Goal: Information Seeking & Learning: Check status

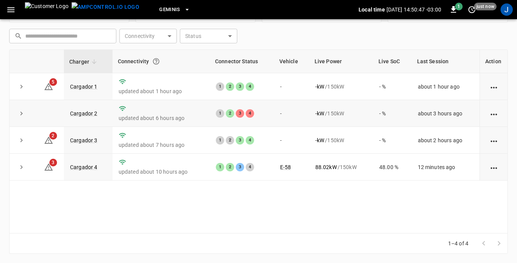
scroll to position [103, 0]
click at [92, 139] on link "Cargador 3" at bounding box center [84, 140] width 31 height 9
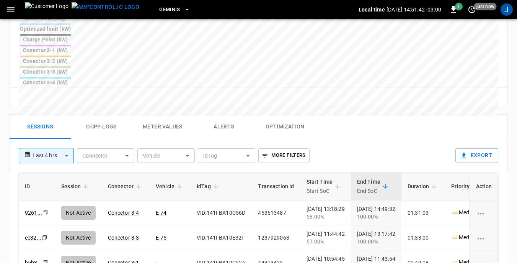
scroll to position [345, 0]
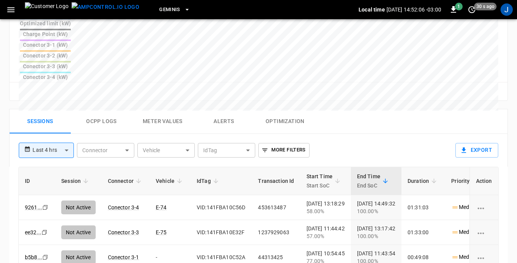
click at [257, 167] on th "Transaction Id" at bounding box center [276, 181] width 48 height 28
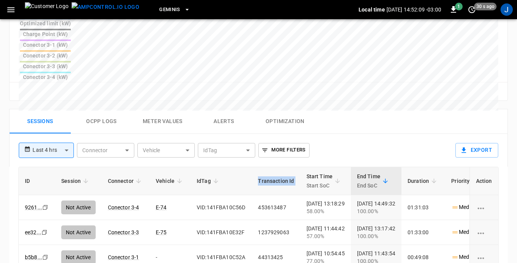
click at [257, 167] on th "Transaction Id" at bounding box center [276, 181] width 48 height 28
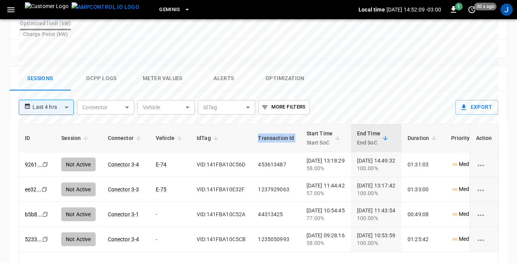
click at [257, 124] on th "Transaction Id" at bounding box center [276, 138] width 48 height 28
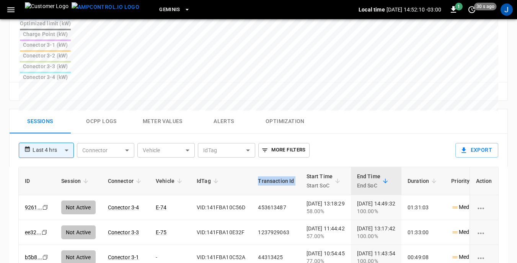
click at [257, 167] on th "Transaction Id" at bounding box center [276, 181] width 48 height 28
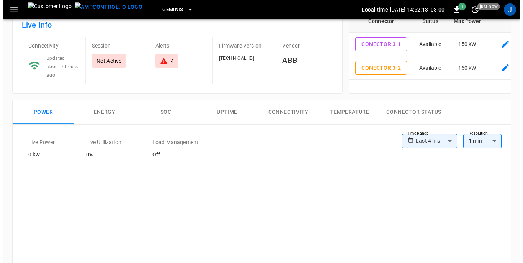
scroll to position [0, 0]
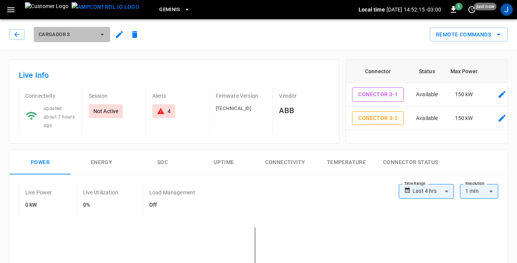
click at [103, 34] on icon "button" at bounding box center [102, 35] width 3 height 2
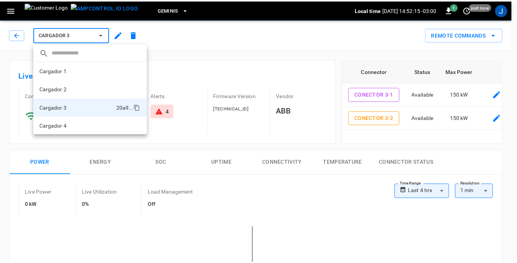
scroll to position [1, 0]
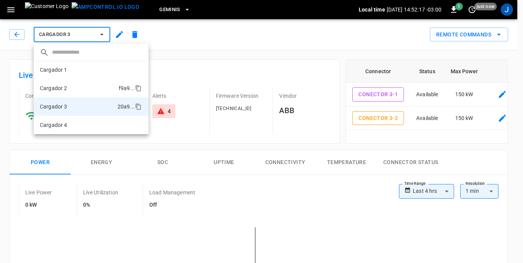
click at [74, 90] on li "Cargador 2 f9a9 ..." at bounding box center [91, 88] width 115 height 18
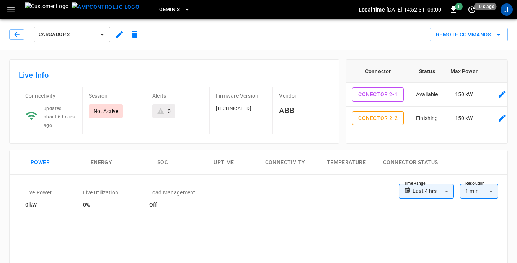
click at [103, 33] on icon "button" at bounding box center [102, 35] width 8 height 8
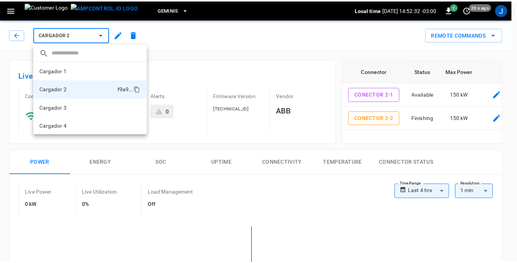
scroll to position [1, 0]
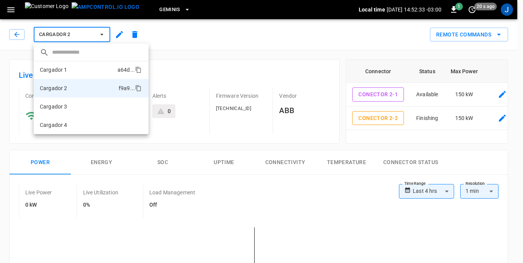
click at [83, 69] on li "Cargador 1 a64d ..." at bounding box center [91, 69] width 115 height 18
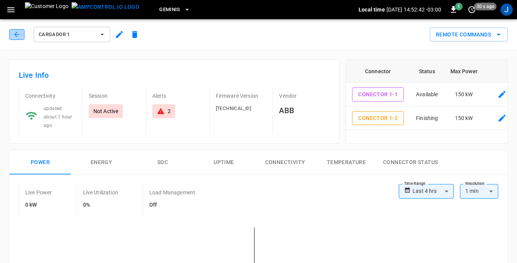
click at [21, 35] on button "button" at bounding box center [16, 34] width 15 height 11
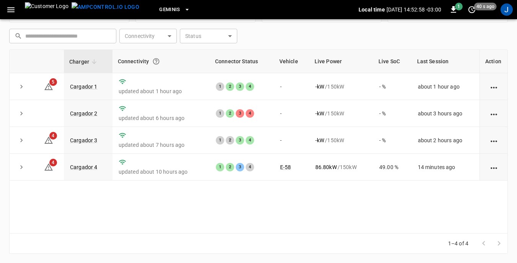
click at [14, 32] on div "​ ​" at bounding box center [62, 36] width 107 height 15
click at [73, 49] on div "​ ​ Connectivity ​ Connectivity Status ​ Status Charger Connectivity Connector …" at bounding box center [258, 140] width 499 height 228
click at [84, 172] on link "Cargador 4" at bounding box center [84, 166] width 31 height 9
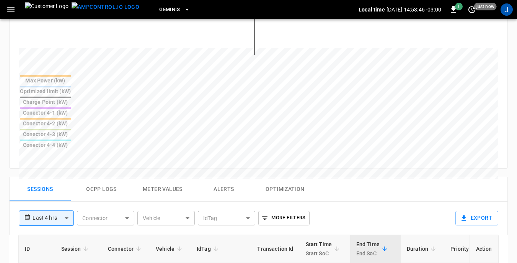
scroll to position [383, 0]
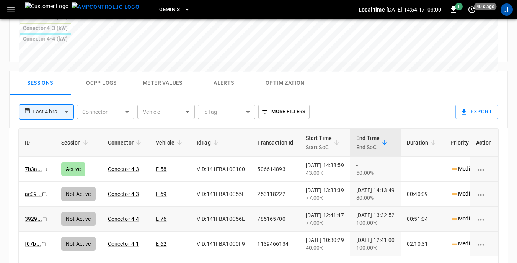
click at [364, 206] on td "2025-10-09 13:32:52 100.00%" at bounding box center [375, 218] width 51 height 25
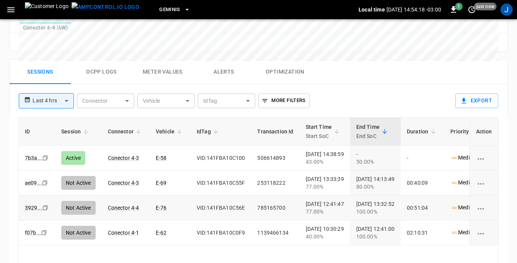
scroll to position [395, 0]
click at [373, 194] on td "2025-10-09 13:32:52 100.00%" at bounding box center [375, 206] width 51 height 25
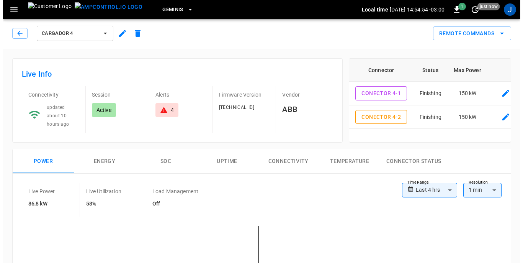
scroll to position [0, 0]
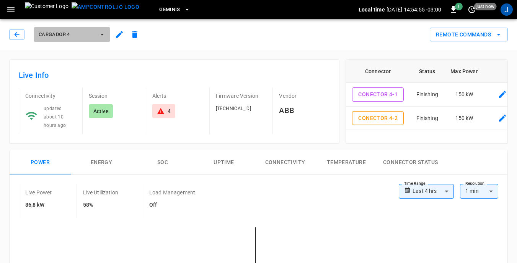
click at [100, 34] on icon "button" at bounding box center [102, 35] width 8 height 8
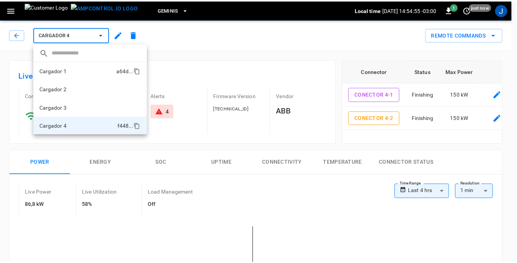
scroll to position [1, 0]
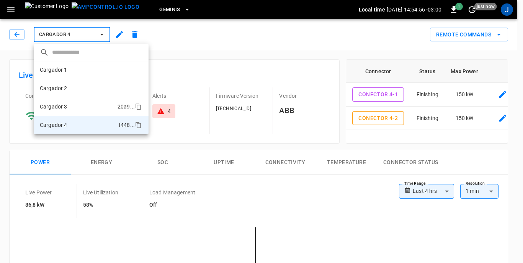
click at [67, 106] on p "Cargador 3" at bounding box center [54, 107] width 28 height 8
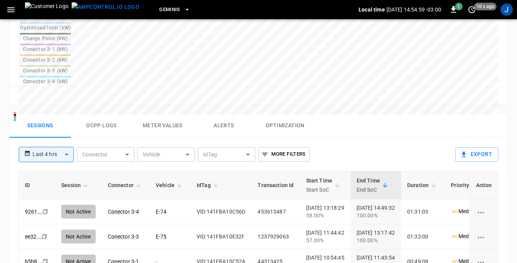
scroll to position [345, 0]
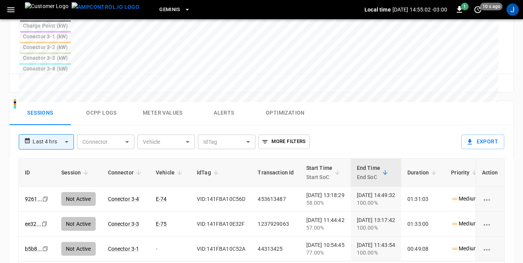
click at [67, 82] on body "**********" at bounding box center [261, 13] width 523 height 716
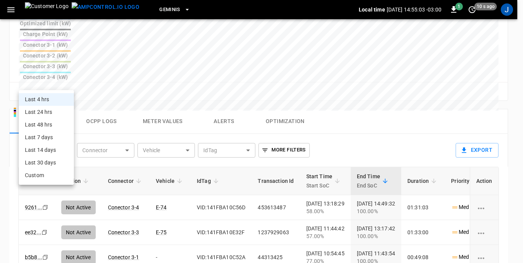
click at [42, 111] on li "Last 24 hrs" at bounding box center [46, 112] width 55 height 13
type input "**********"
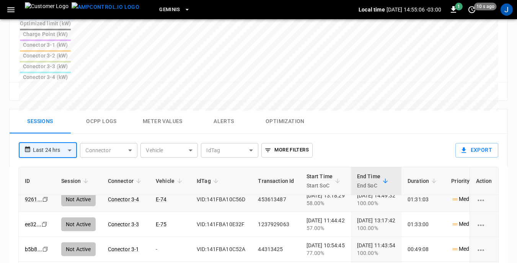
scroll to position [0, 0]
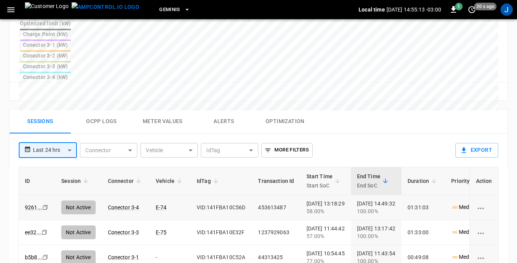
click at [245, 195] on td "VID:141FBA10C56D" at bounding box center [221, 207] width 61 height 25
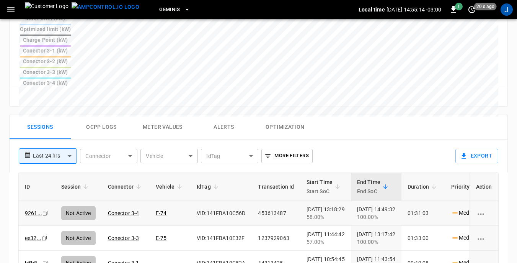
scroll to position [337, 0]
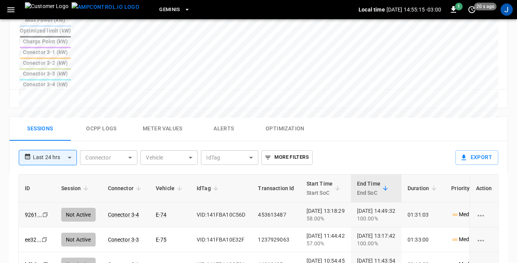
click at [245, 174] on th "IdTag" at bounding box center [221, 188] width 61 height 28
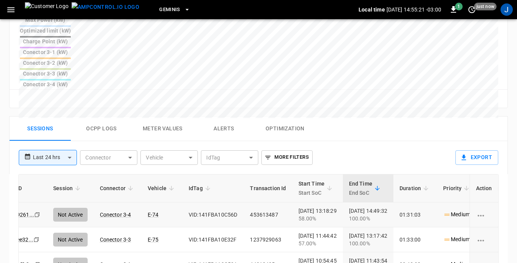
scroll to position [0, 7]
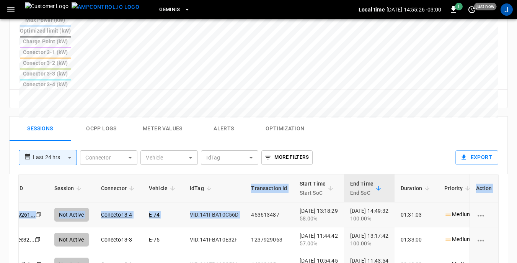
drag, startPoint x: 245, startPoint y: 135, endPoint x: 245, endPoint y: 142, distance: 7.3
click at [245, 202] on td "453613487" at bounding box center [269, 214] width 48 height 25
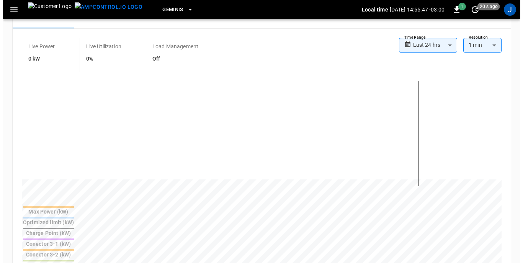
scroll to position [0, 0]
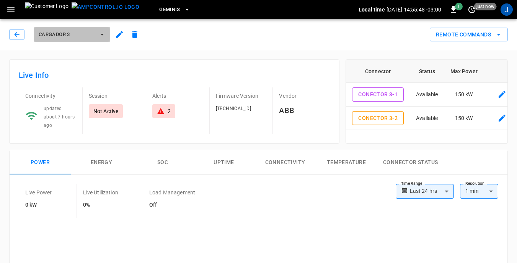
click at [104, 34] on icon "button" at bounding box center [102, 35] width 8 height 8
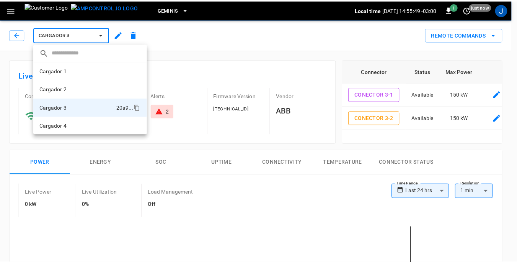
scroll to position [1, 0]
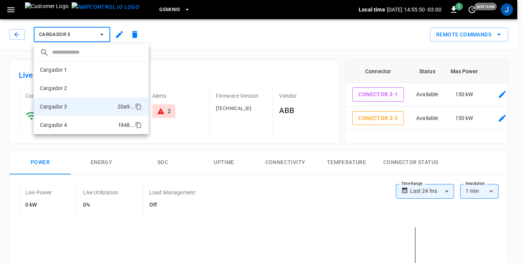
click at [63, 124] on p "Cargador 4" at bounding box center [54, 125] width 28 height 8
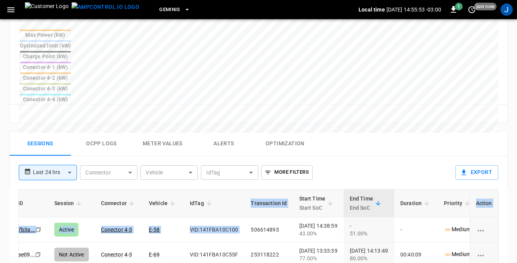
scroll to position [383, 0]
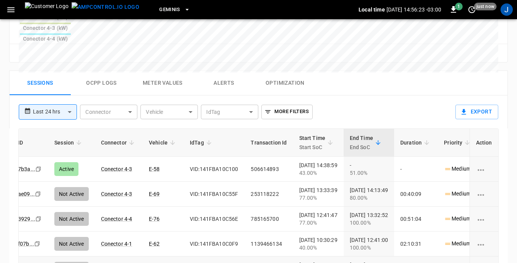
drag, startPoint x: 305, startPoint y: 197, endPoint x: 517, endPoint y: 157, distance: 215.4
click at [517, 157] on div "**********" at bounding box center [258, 4] width 517 height 675
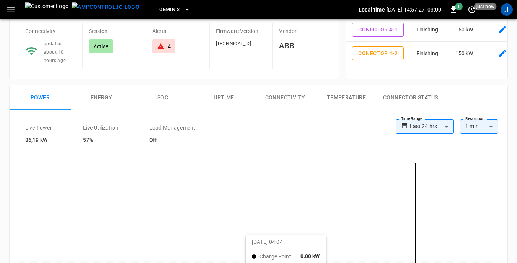
scroll to position [0, 0]
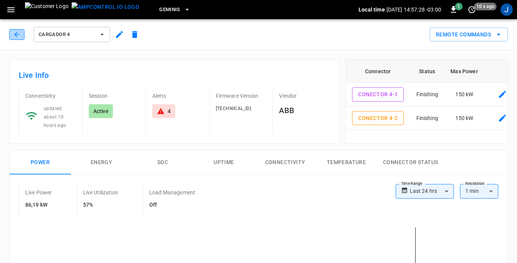
click at [15, 35] on icon "button" at bounding box center [17, 35] width 8 height 8
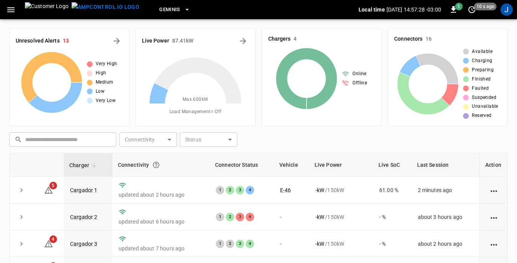
scroll to position [103, 0]
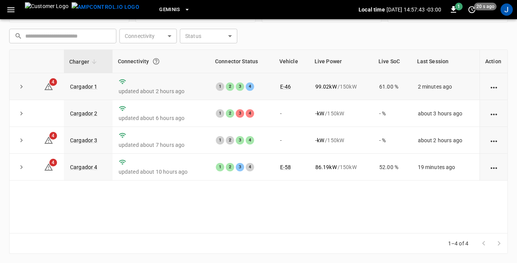
click at [382, 98] on td "61.00 %" at bounding box center [392, 86] width 39 height 27
click at [85, 112] on link "Cargador 2" at bounding box center [84, 113] width 31 height 9
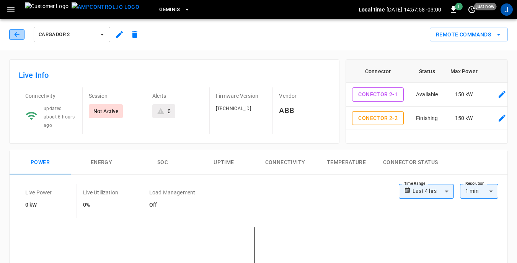
click at [13, 36] on icon "button" at bounding box center [17, 35] width 8 height 8
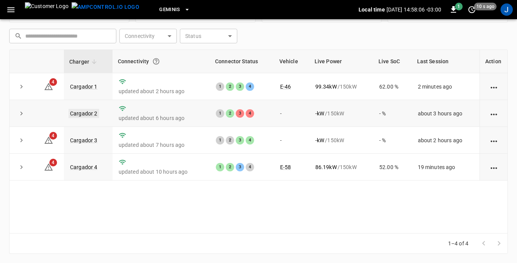
click at [85, 113] on link "Cargador 2" at bounding box center [84, 113] width 31 height 9
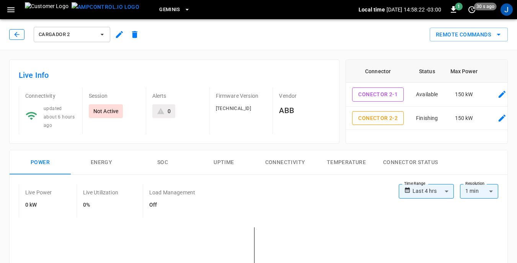
click at [16, 35] on icon "button" at bounding box center [17, 35] width 8 height 8
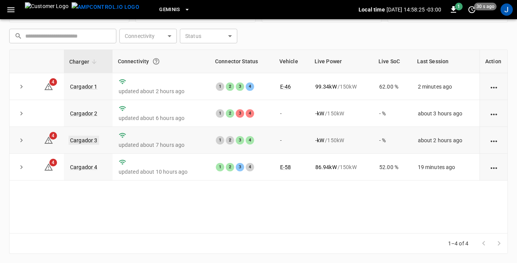
click at [82, 140] on link "Cargador 3" at bounding box center [84, 140] width 31 height 9
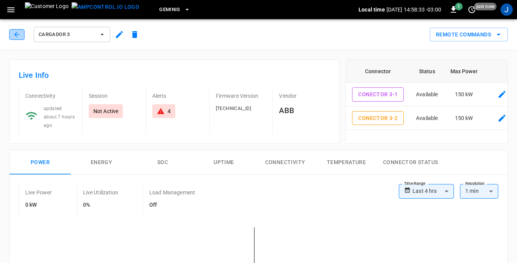
click at [19, 34] on icon "button" at bounding box center [17, 35] width 8 height 8
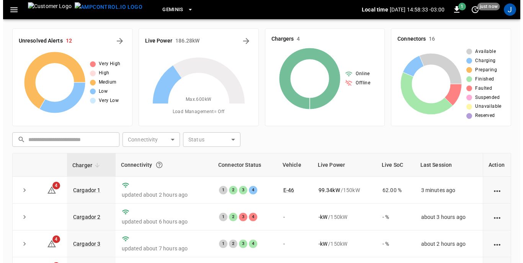
scroll to position [103, 0]
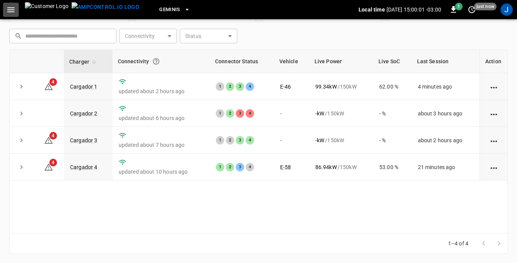
click at [11, 9] on icon "button" at bounding box center [10, 9] width 7 height 5
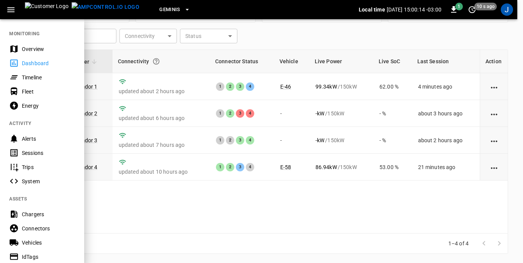
click at [20, 151] on div "Sessions" at bounding box center [42, 152] width 84 height 14
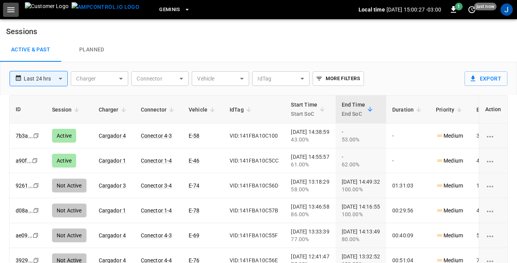
click at [9, 10] on icon "button" at bounding box center [10, 9] width 7 height 5
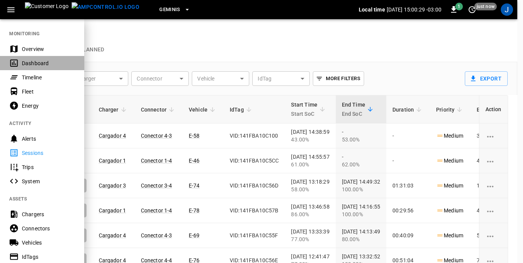
click at [31, 60] on div "Dashboard" at bounding box center [48, 63] width 53 height 8
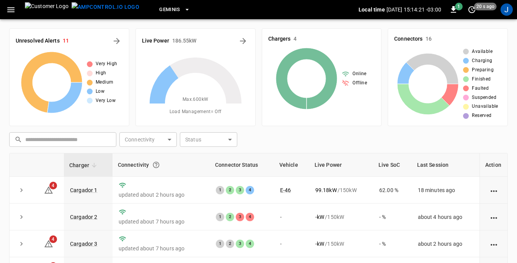
click at [275, 35] on div "Chargers 4 Online Offline" at bounding box center [322, 77] width 120 height 98
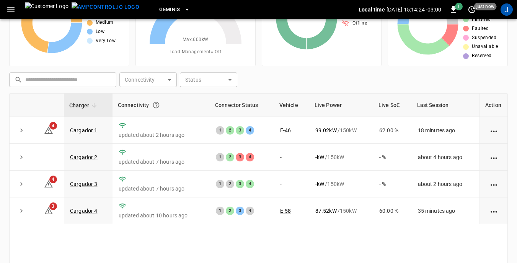
scroll to position [77, 0]
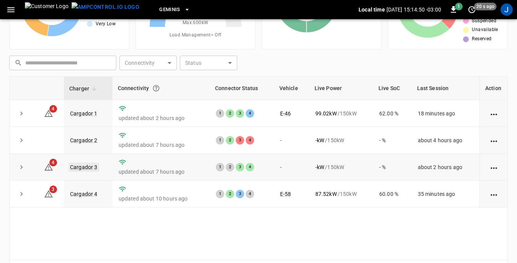
click at [85, 167] on link "Cargador 3" at bounding box center [84, 166] width 31 height 9
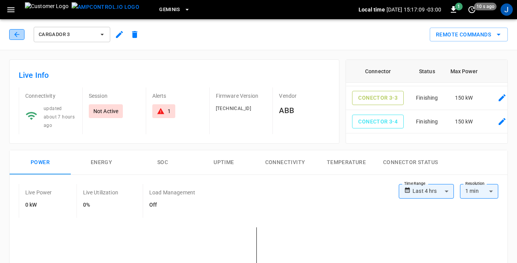
click at [18, 33] on icon "button" at bounding box center [17, 35] width 8 height 8
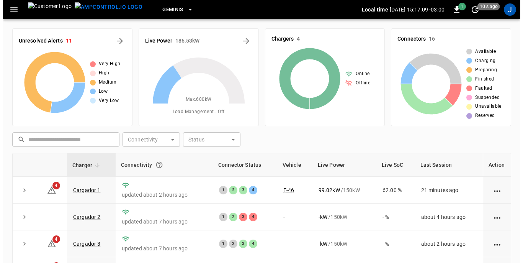
scroll to position [77, 0]
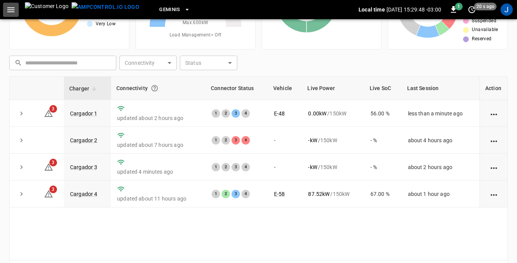
click at [9, 9] on icon "button" at bounding box center [10, 9] width 7 height 5
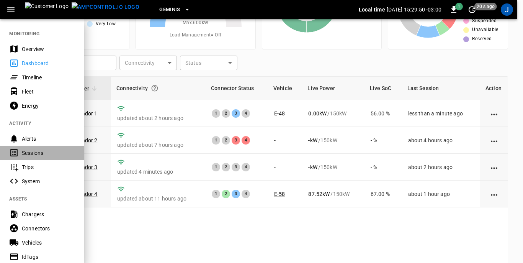
click at [39, 153] on div "Sessions" at bounding box center [48, 153] width 53 height 8
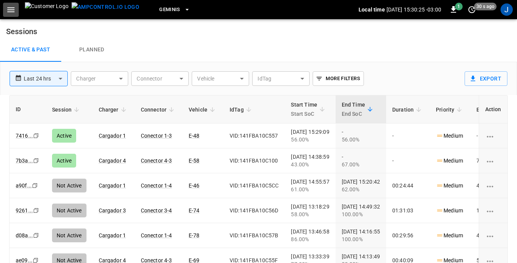
click at [10, 11] on icon "button" at bounding box center [10, 9] width 7 height 5
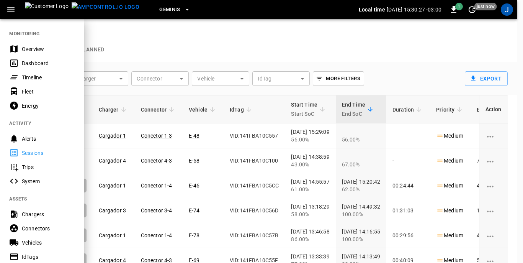
click at [27, 64] on div "Dashboard" at bounding box center [48, 63] width 53 height 8
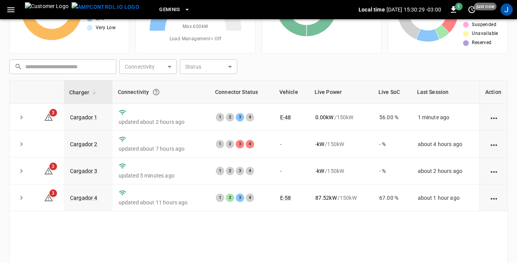
scroll to position [77, 0]
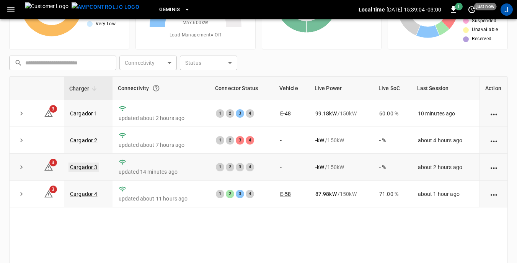
click at [79, 169] on link "Cargador 3" at bounding box center [84, 166] width 31 height 9
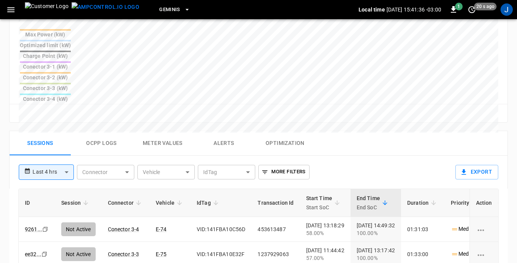
scroll to position [306, 0]
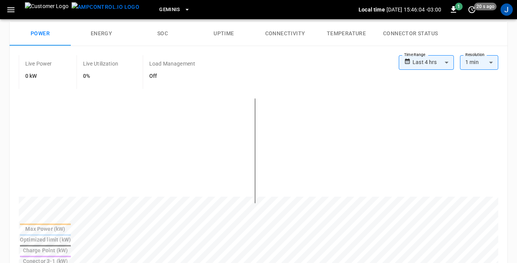
scroll to position [0, 0]
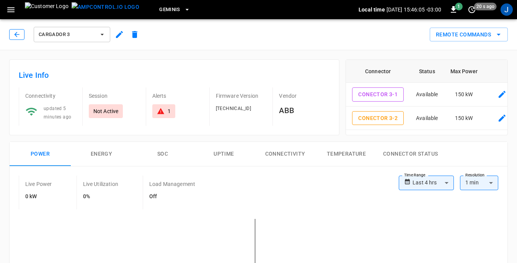
click at [17, 33] on icon "button" at bounding box center [17, 35] width 8 height 8
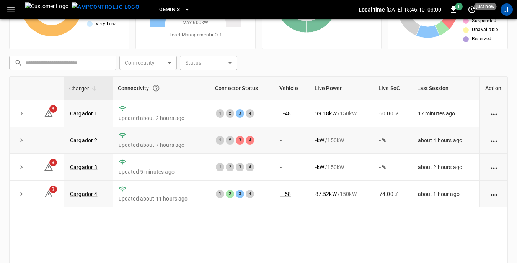
scroll to position [103, 0]
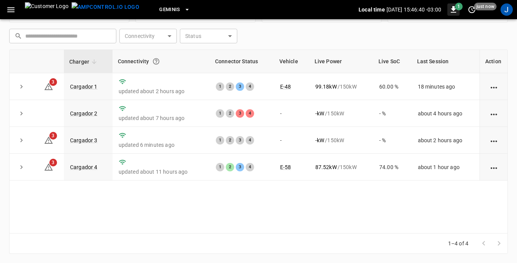
click at [460, 5] on span "1" at bounding box center [459, 7] width 8 height 8
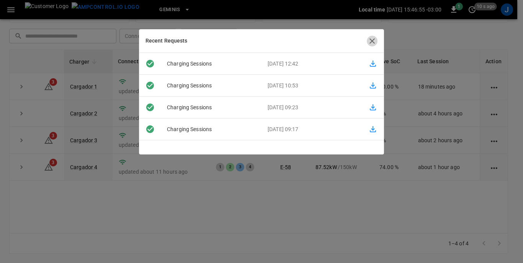
click at [373, 41] on icon "button" at bounding box center [371, 40] width 5 height 5
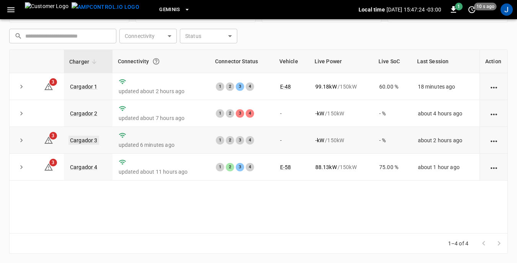
click at [81, 139] on link "Cargador 3" at bounding box center [84, 140] width 31 height 9
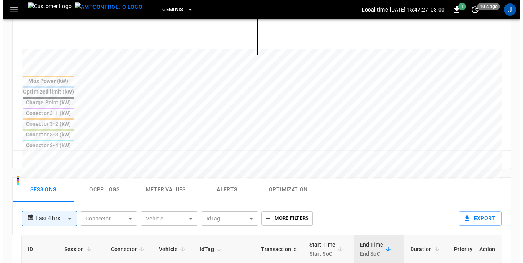
scroll to position [306, 0]
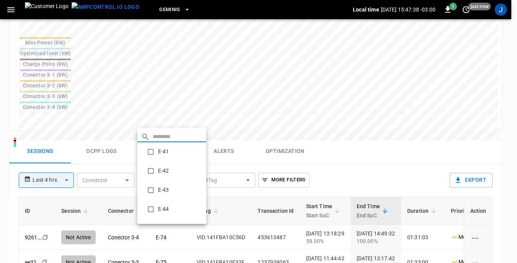
click at [187, 121] on body "**********" at bounding box center [258, 52] width 517 height 716
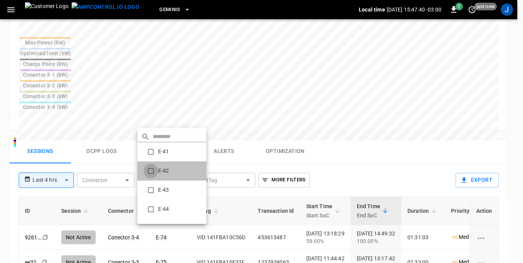
type input "**********"
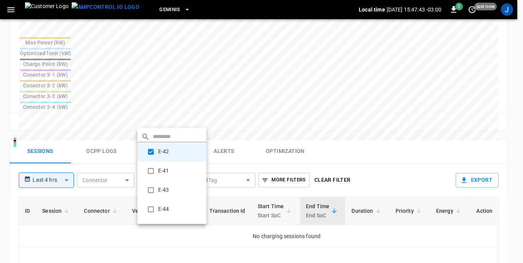
click at [127, 118] on div at bounding box center [261, 131] width 523 height 263
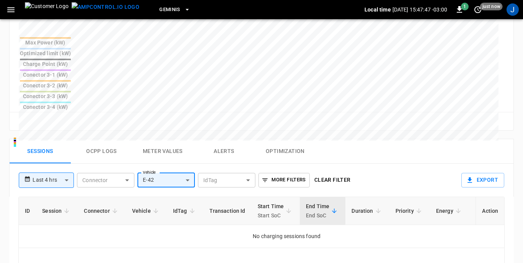
click at [67, 119] on body "**********" at bounding box center [261, 52] width 523 height 716
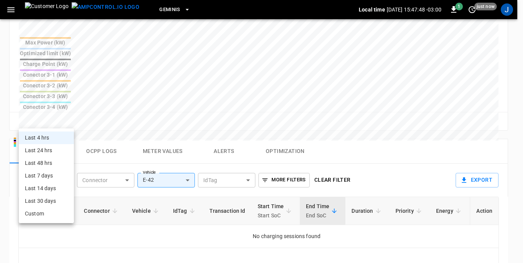
click at [46, 161] on li "Last 48 hrs" at bounding box center [46, 163] width 55 height 13
type input "**********"
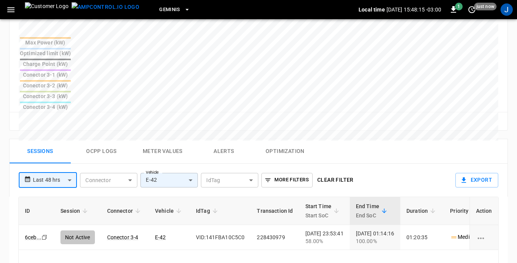
click at [192, 121] on body "**********" at bounding box center [258, 52] width 517 height 716
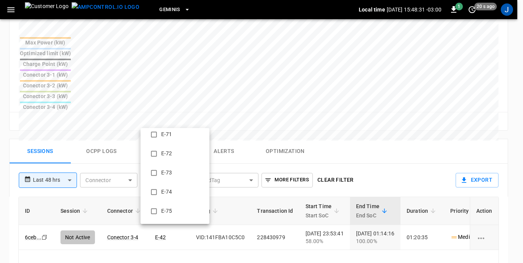
scroll to position [613, 0]
type input "**********"
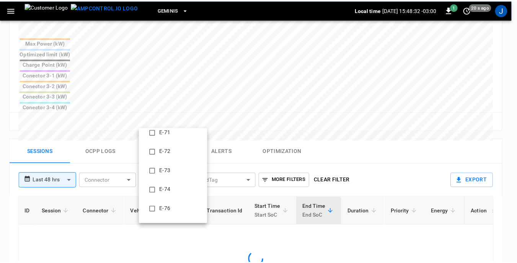
scroll to position [0, 0]
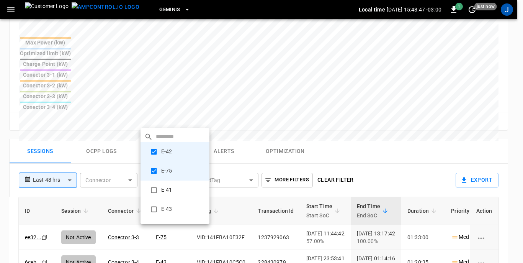
click at [406, 97] on div at bounding box center [261, 131] width 523 height 263
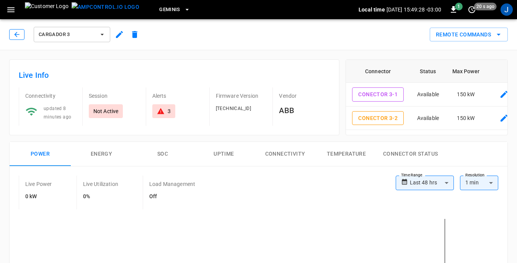
click at [16, 35] on icon "button" at bounding box center [17, 35] width 8 height 8
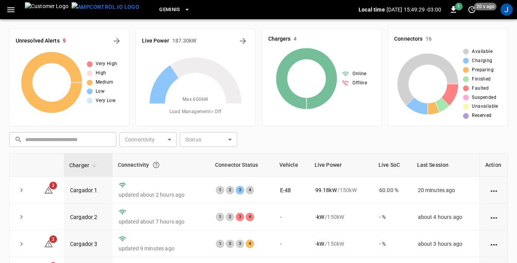
scroll to position [103, 0]
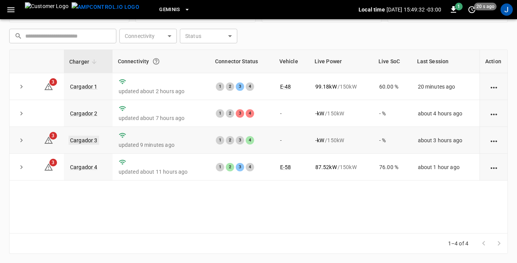
click at [88, 140] on link "Cargador 3" at bounding box center [84, 140] width 31 height 9
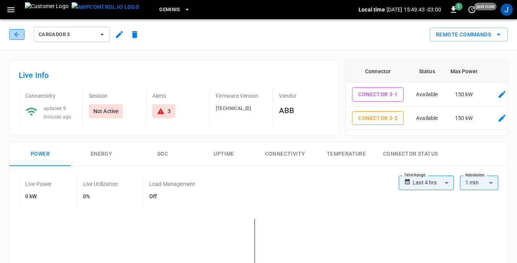
click at [16, 34] on icon "button" at bounding box center [17, 35] width 8 height 8
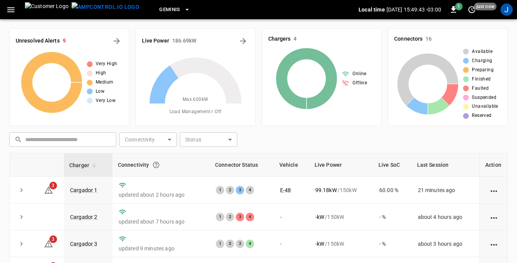
scroll to position [103, 0]
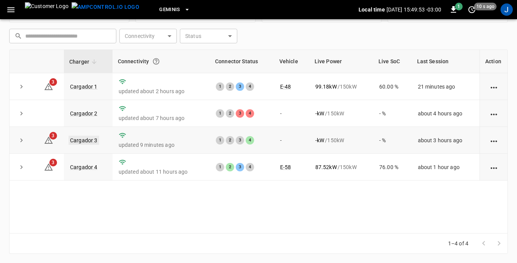
click at [82, 141] on link "Cargador 3" at bounding box center [84, 140] width 31 height 9
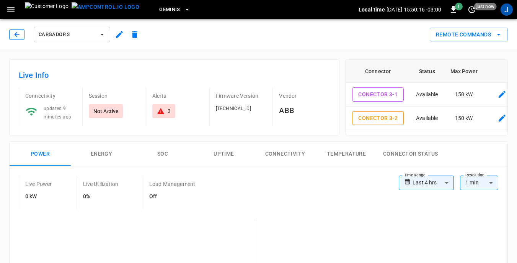
click at [18, 33] on icon "button" at bounding box center [17, 35] width 8 height 8
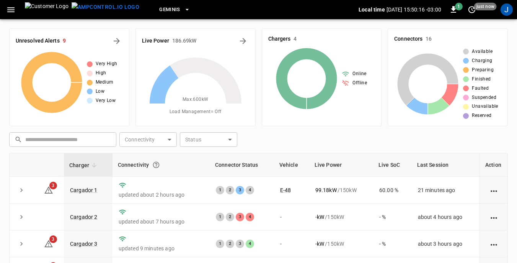
scroll to position [103, 0]
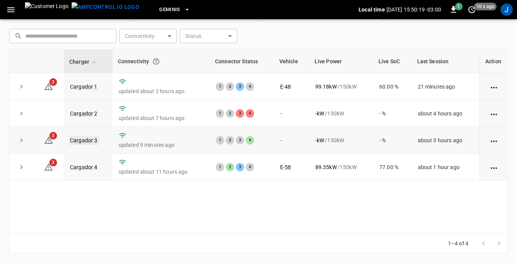
click at [85, 142] on link "Cargador 3" at bounding box center [84, 140] width 31 height 9
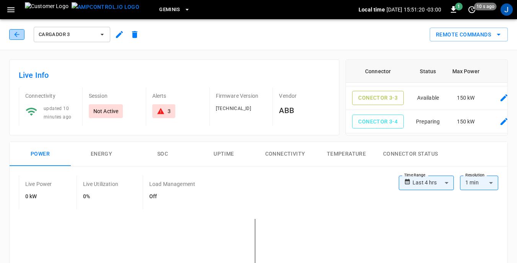
click at [18, 34] on icon "button" at bounding box center [16, 34] width 5 height 5
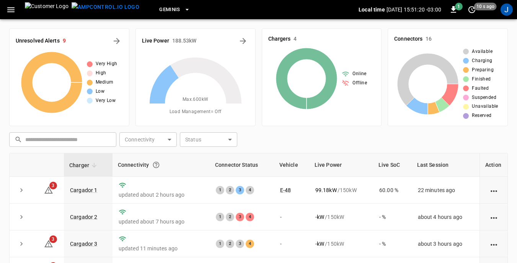
scroll to position [103, 0]
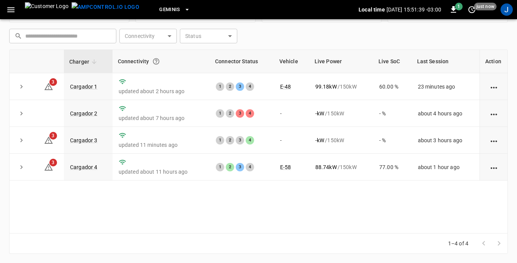
click at [172, 36] on body "Geminis Local time 2025-10-09 15:51:39 -03:00 1 just now J Unresolved Alerts 9 …" at bounding box center [258, 80] width 517 height 366
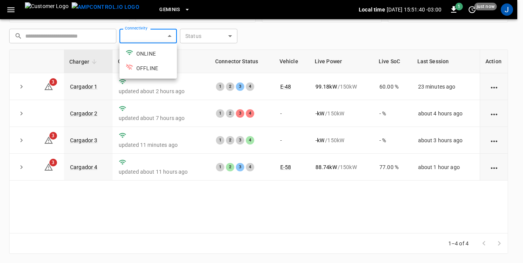
click at [199, 62] on div at bounding box center [261, 131] width 523 height 263
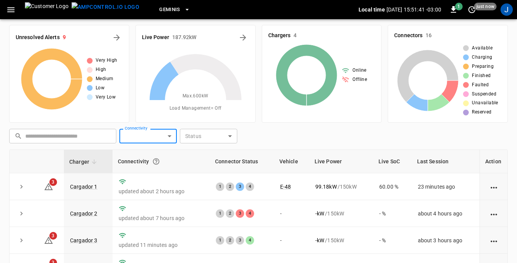
scroll to position [0, 0]
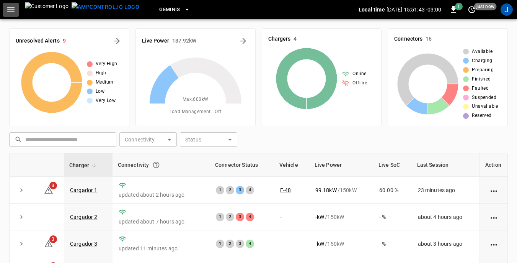
click at [8, 8] on icon "button" at bounding box center [11, 10] width 10 height 10
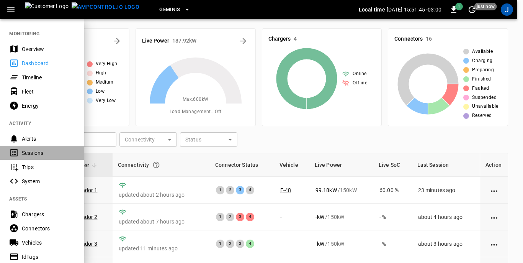
click at [30, 154] on div "Sessions" at bounding box center [48, 153] width 53 height 8
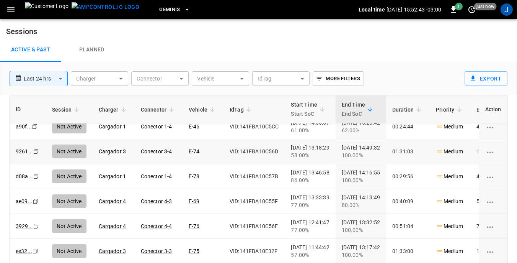
scroll to position [77, 0]
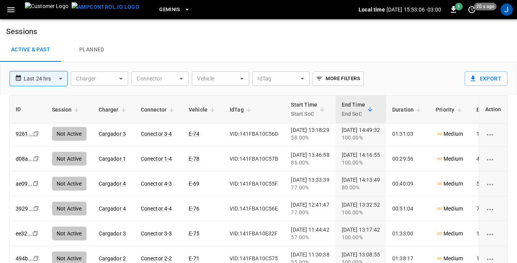
click at [39, 94] on div "**********" at bounding box center [258, 78] width 517 height 33
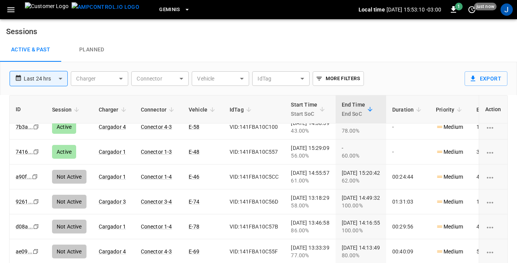
scroll to position [0, 0]
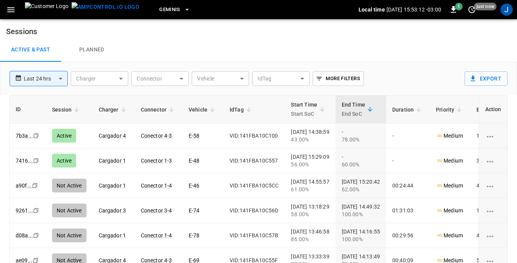
click at [11, 10] on icon "button" at bounding box center [10, 9] width 7 height 5
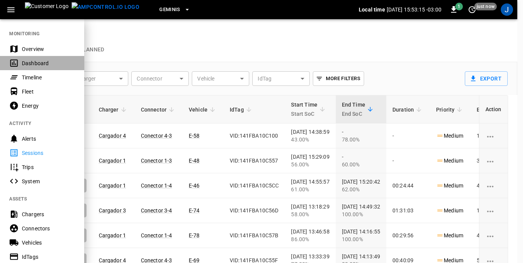
click at [35, 64] on div "Dashboard" at bounding box center [48, 63] width 53 height 8
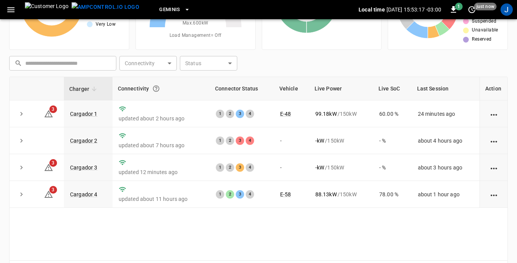
scroll to position [77, 0]
click at [81, 165] on link "Cargador 3" at bounding box center [84, 166] width 31 height 9
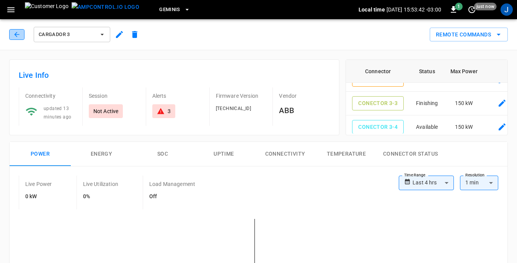
click at [16, 33] on icon "button" at bounding box center [17, 35] width 8 height 8
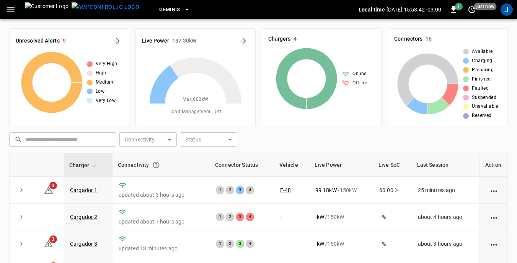
scroll to position [77, 0]
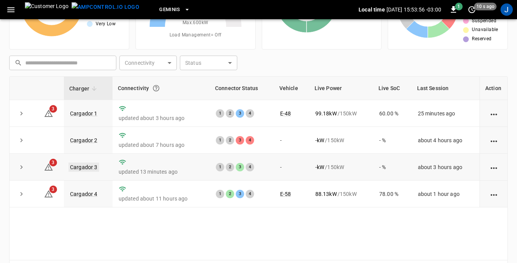
click at [85, 168] on link "Cargador 3" at bounding box center [84, 166] width 31 height 9
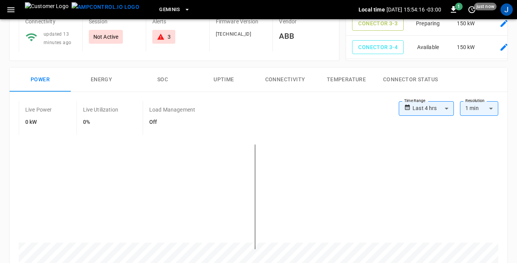
scroll to position [38, 0]
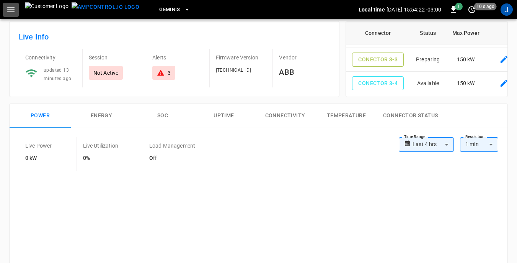
click at [13, 12] on icon "button" at bounding box center [11, 10] width 10 height 10
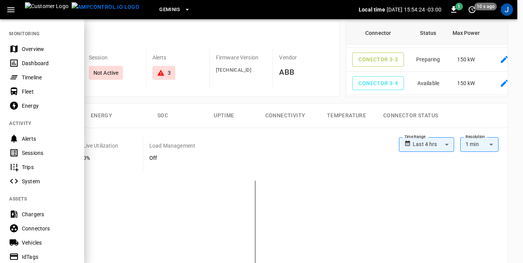
click at [33, 64] on div "Dashboard" at bounding box center [48, 63] width 53 height 8
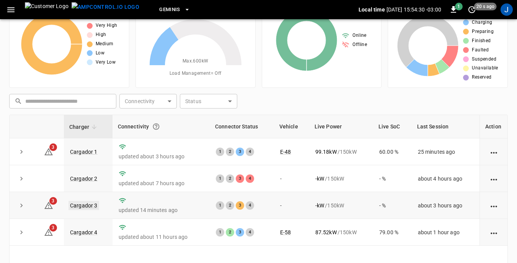
click at [86, 206] on link "Cargador 3" at bounding box center [84, 205] width 31 height 9
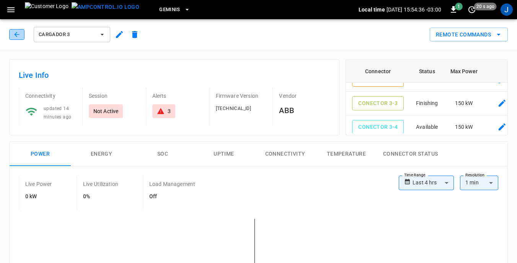
click at [18, 34] on icon "button" at bounding box center [17, 35] width 8 height 8
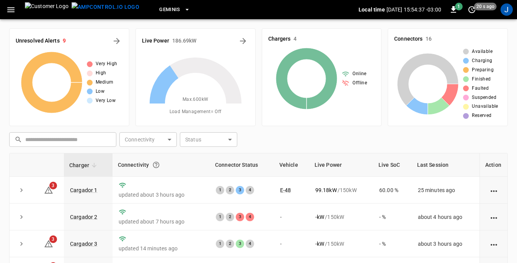
scroll to position [38, 0]
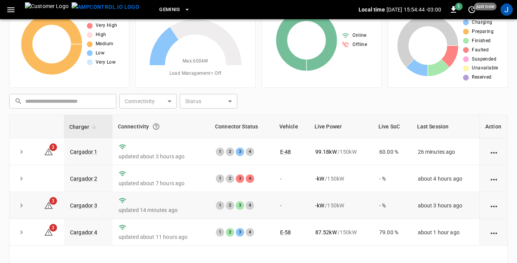
click at [239, 206] on div "3" at bounding box center [240, 205] width 8 height 8
click at [86, 206] on link "Cargador 3" at bounding box center [84, 205] width 31 height 9
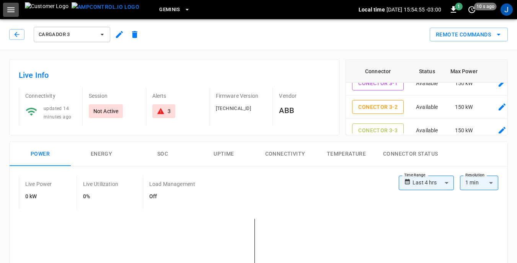
click at [10, 8] on icon "button" at bounding box center [11, 10] width 10 height 10
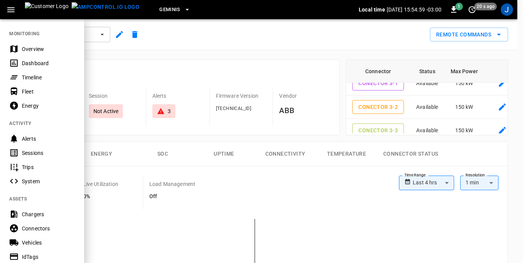
drag, startPoint x: 32, startPoint y: 151, endPoint x: 40, endPoint y: 60, distance: 91.4
click at [32, 151] on div "Sessions" at bounding box center [48, 153] width 53 height 8
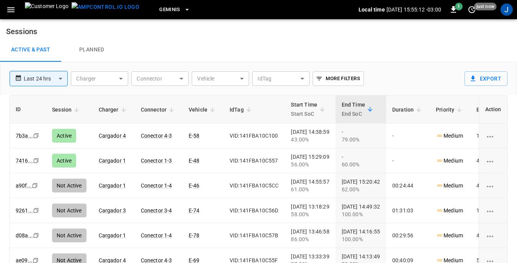
click at [8, 9] on icon "button" at bounding box center [11, 10] width 10 height 10
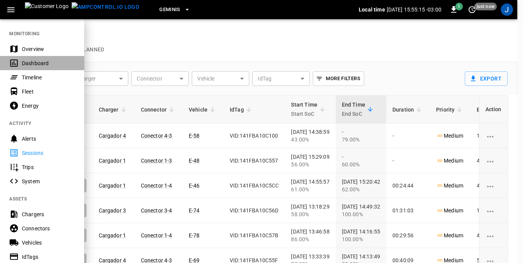
click at [28, 62] on div "Dashboard" at bounding box center [48, 63] width 53 height 8
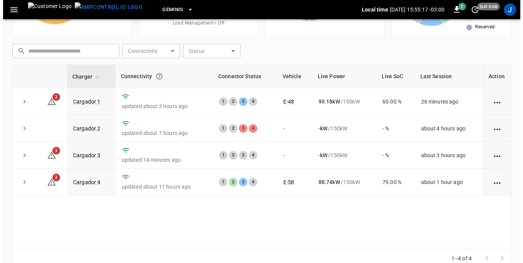
scroll to position [103, 0]
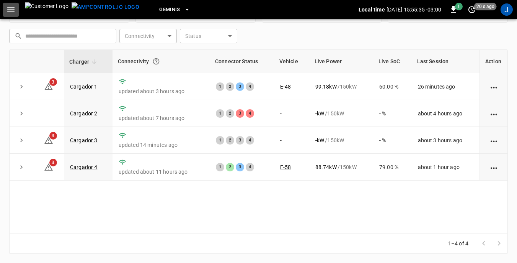
click at [10, 8] on icon "button" at bounding box center [11, 10] width 10 height 10
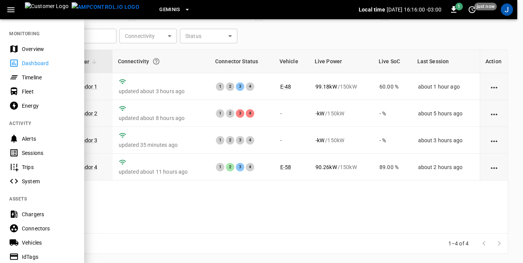
click at [28, 62] on div "Dashboard" at bounding box center [48, 63] width 53 height 8
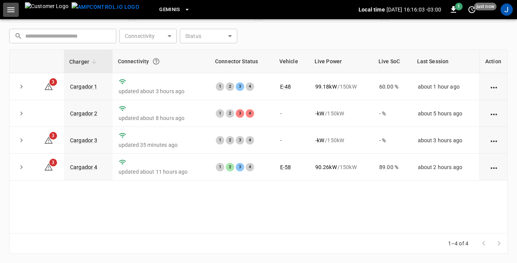
click at [10, 9] on icon "button" at bounding box center [10, 9] width 7 height 5
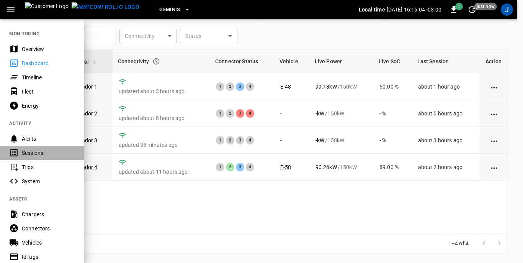
click at [36, 152] on div "Sessions" at bounding box center [48, 153] width 53 height 8
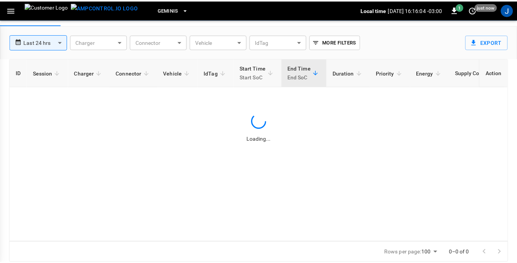
scroll to position [37, 0]
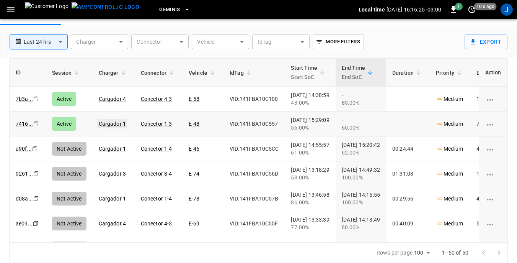
click at [111, 123] on link "Cargador 1" at bounding box center [112, 123] width 31 height 9
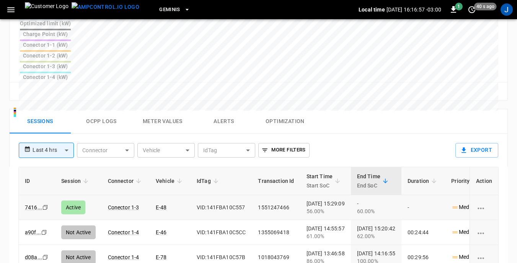
scroll to position [353, 0]
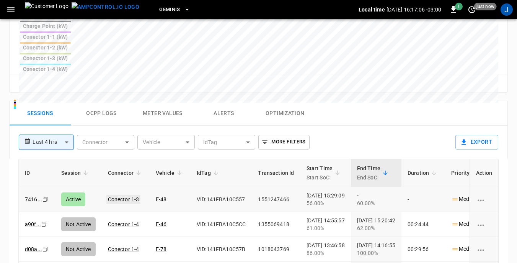
click at [124, 194] on link "Conector 1-3" at bounding box center [123, 198] width 34 height 9
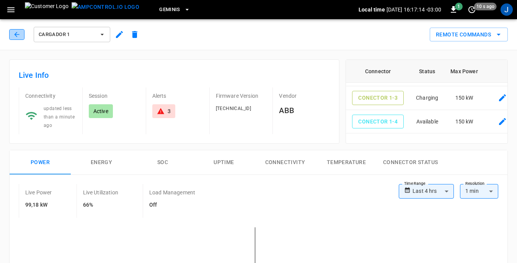
click at [17, 34] on icon "button" at bounding box center [17, 35] width 8 height 8
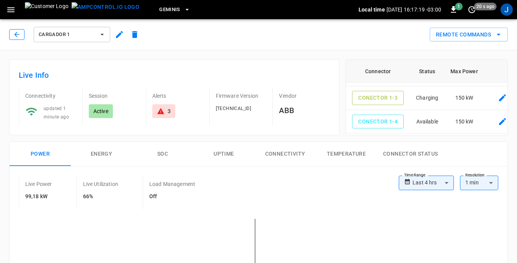
click at [17, 33] on icon "button" at bounding box center [17, 35] width 8 height 8
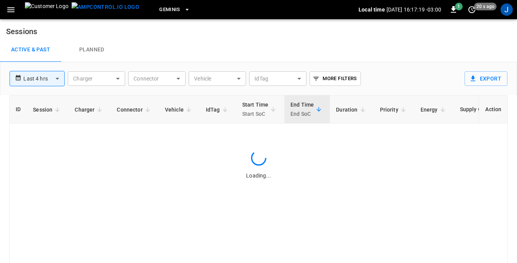
type input "**********"
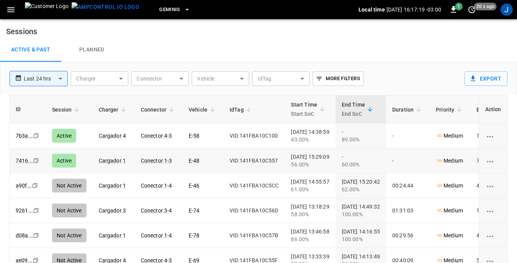
scroll to position [37, 0]
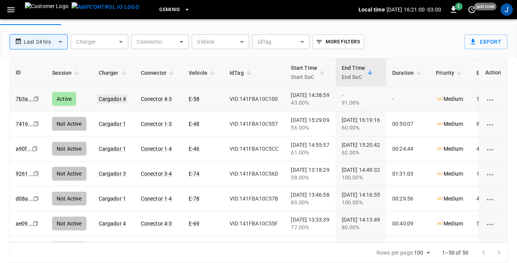
click at [118, 98] on link "Cargador 4" at bounding box center [112, 98] width 31 height 9
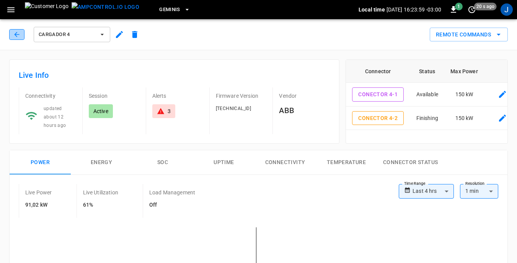
click at [15, 34] on icon "button" at bounding box center [16, 34] width 5 height 5
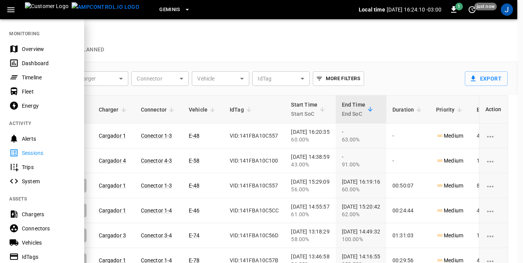
click at [29, 62] on div "Dashboard" at bounding box center [48, 63] width 53 height 8
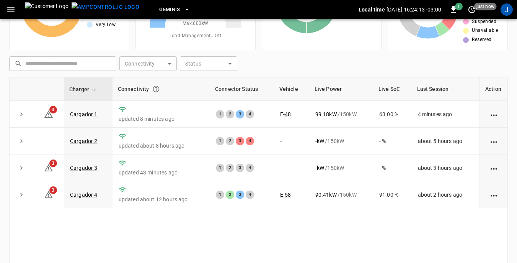
scroll to position [77, 0]
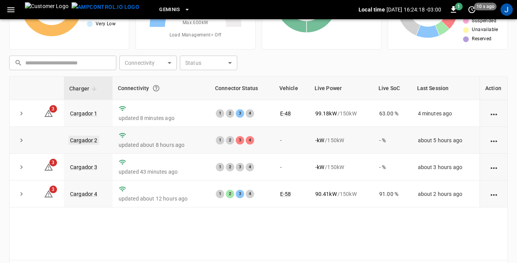
click at [86, 140] on link "Cargador 2" at bounding box center [84, 140] width 31 height 9
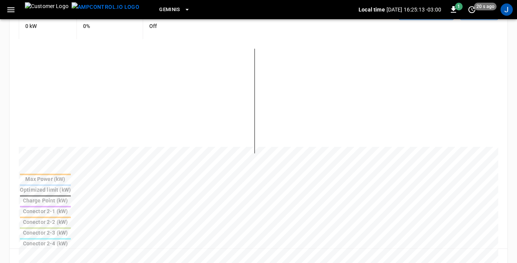
scroll to position [191, 0]
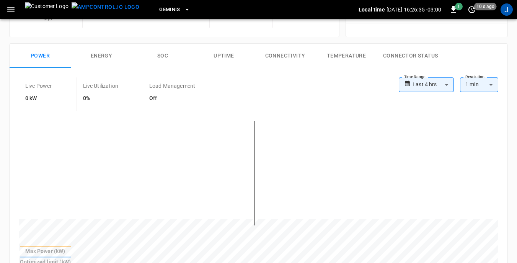
scroll to position [0, 0]
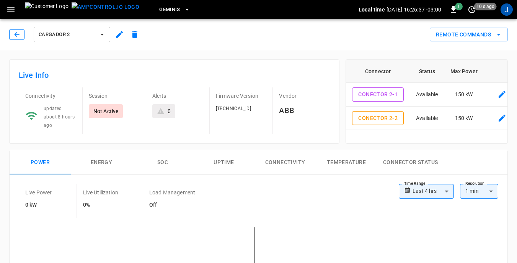
click at [16, 37] on icon "button" at bounding box center [17, 35] width 8 height 8
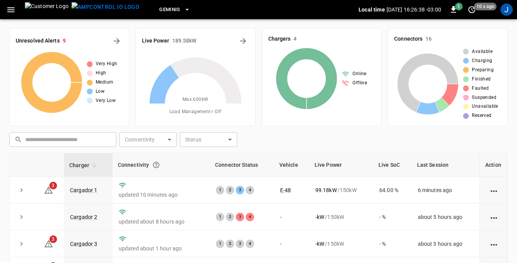
scroll to position [77, 0]
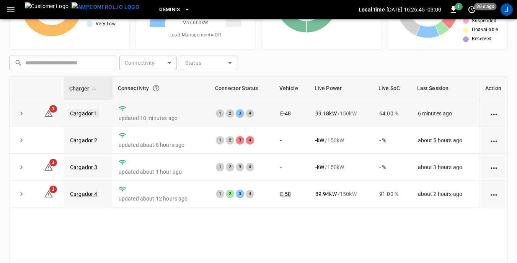
click at [84, 115] on link "Cargador 1" at bounding box center [84, 113] width 31 height 9
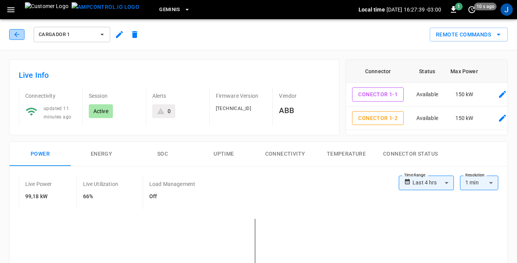
click at [15, 34] on icon "button" at bounding box center [17, 35] width 8 height 8
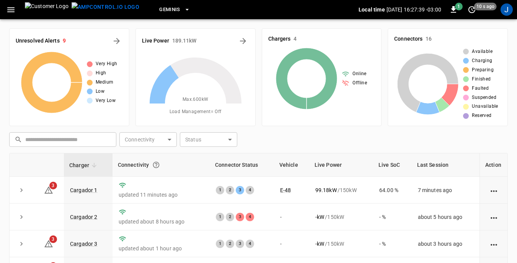
scroll to position [77, 0]
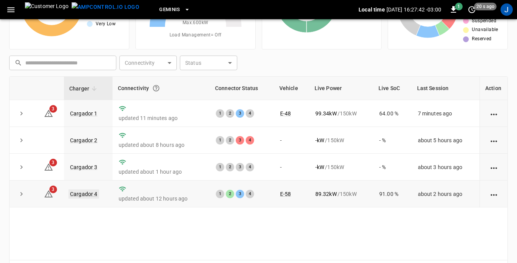
click at [90, 194] on link "Cargador 4" at bounding box center [84, 193] width 31 height 9
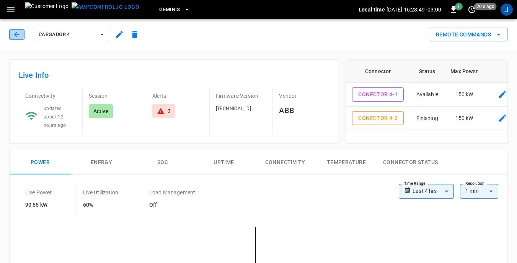
click at [16, 35] on icon "button" at bounding box center [17, 35] width 8 height 8
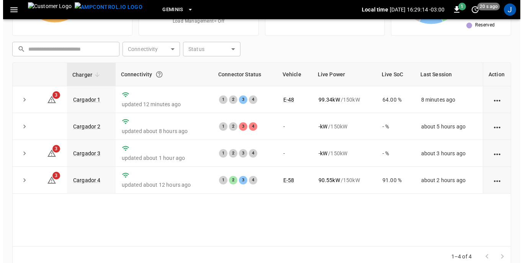
scroll to position [103, 0]
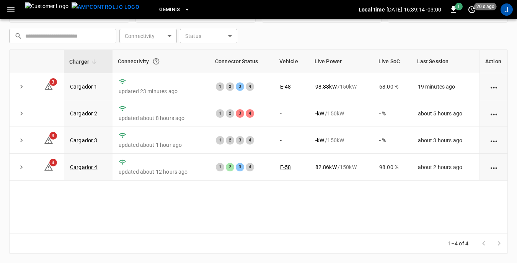
click at [12, 8] on icon "button" at bounding box center [11, 10] width 10 height 10
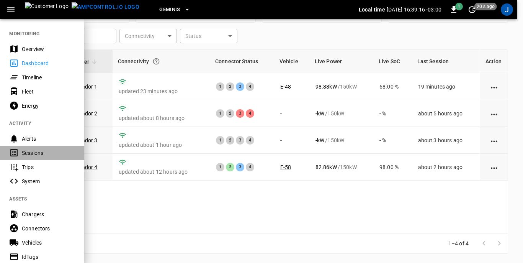
click at [31, 152] on div "Sessions" at bounding box center [48, 153] width 53 height 8
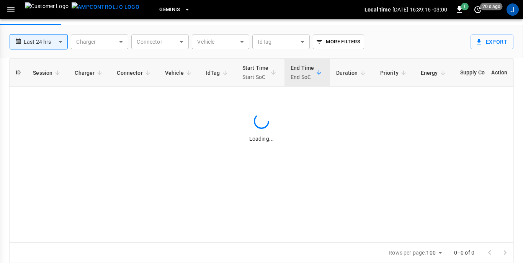
scroll to position [37, 0]
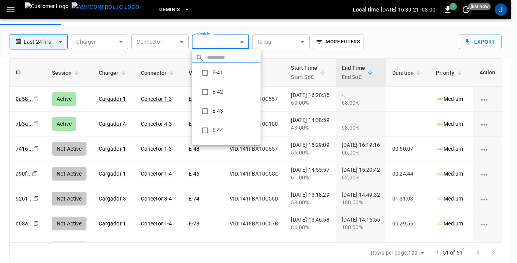
click at [242, 40] on body "**********" at bounding box center [258, 112] width 517 height 299
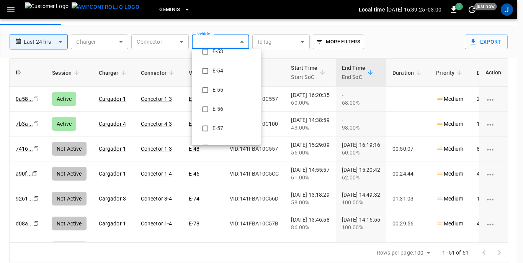
scroll to position [268, 0]
type input "**********"
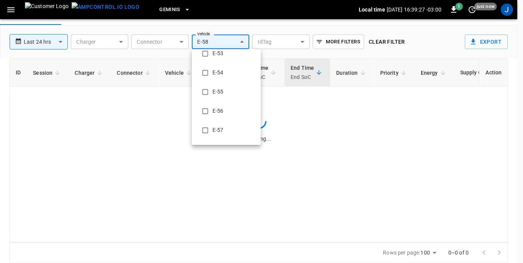
scroll to position [0, 0]
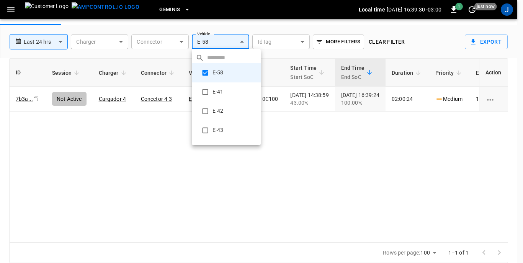
click at [131, 168] on div at bounding box center [261, 131] width 523 height 263
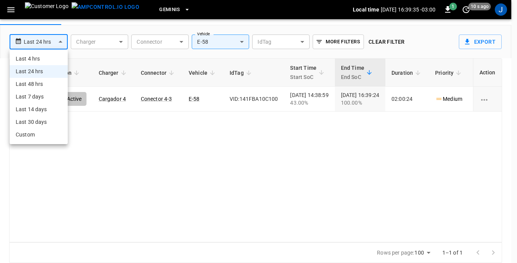
click at [61, 42] on body "**********" at bounding box center [258, 112] width 517 height 299
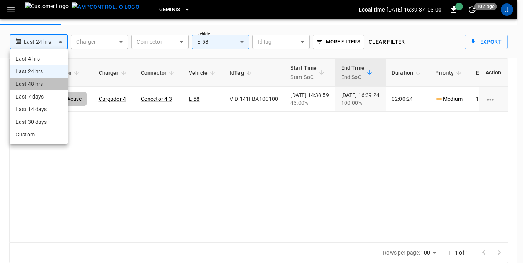
click at [37, 84] on li "Last 48 hrs" at bounding box center [39, 84] width 58 height 13
type input "**********"
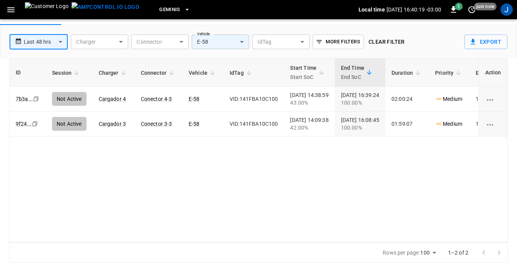
click at [243, 41] on body "**********" at bounding box center [258, 112] width 517 height 299
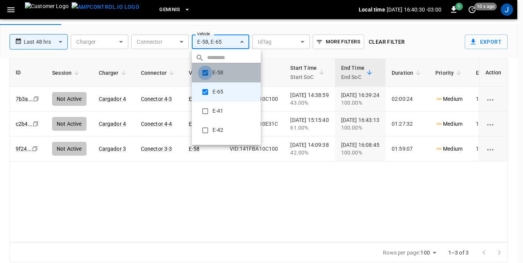
type input "**********"
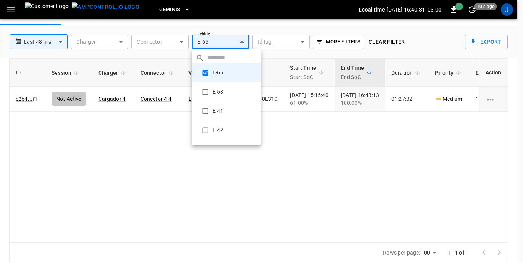
click at [290, 163] on div at bounding box center [261, 131] width 523 height 263
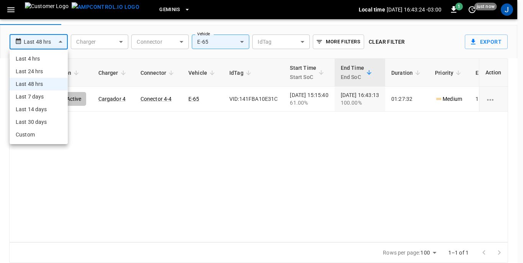
click at [63, 40] on body "**********" at bounding box center [261, 112] width 523 height 299
click at [36, 97] on li "Last 7 days" at bounding box center [39, 96] width 58 height 13
type input "**********"
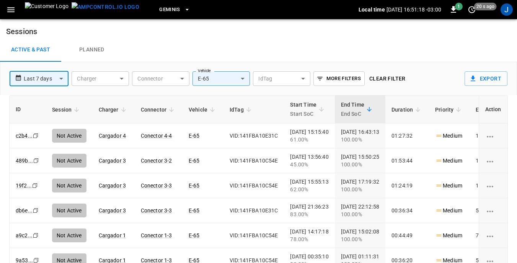
click at [13, 8] on icon "button" at bounding box center [10, 9] width 7 height 5
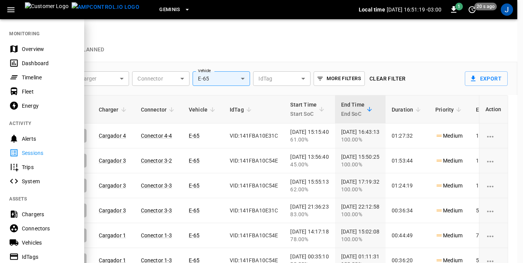
click at [31, 61] on div "Dashboard" at bounding box center [48, 63] width 53 height 8
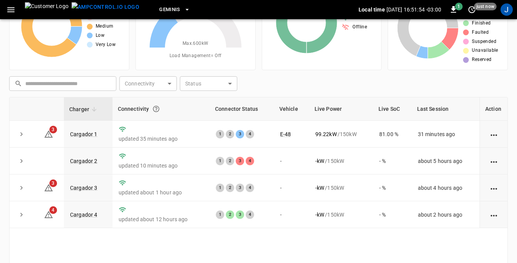
scroll to position [38, 0]
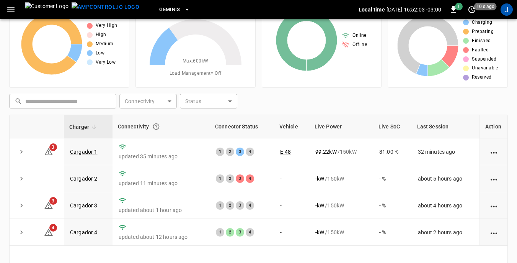
click at [343, 255] on div "Charger Connectivity Connector Status Vehicle Live Power Live SoC Last Session …" at bounding box center [258, 206] width 499 height 184
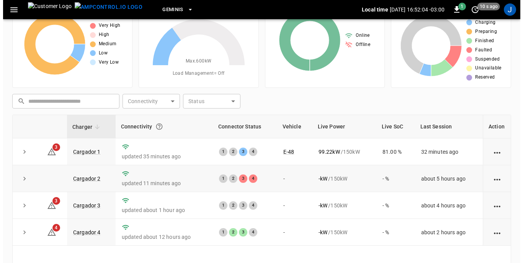
scroll to position [0, 0]
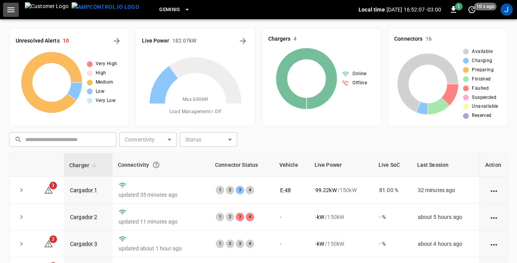
click at [10, 10] on icon "button" at bounding box center [11, 10] width 10 height 10
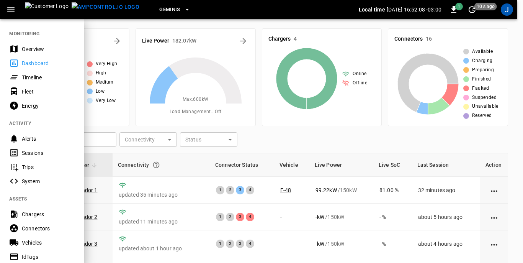
click at [30, 151] on div "Sessions" at bounding box center [48, 153] width 53 height 8
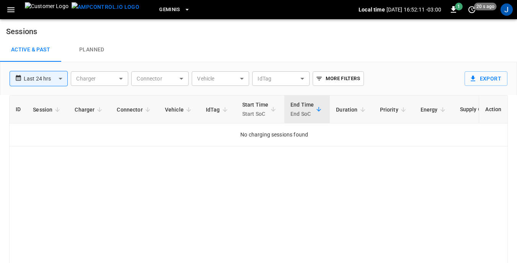
click at [243, 78] on body "**********" at bounding box center [258, 149] width 517 height 299
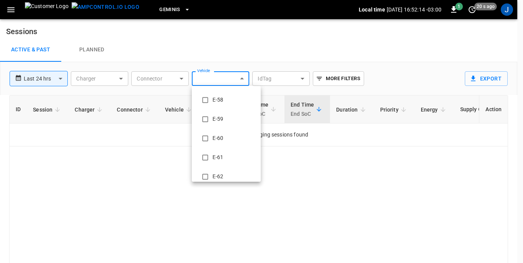
scroll to position [345, 0]
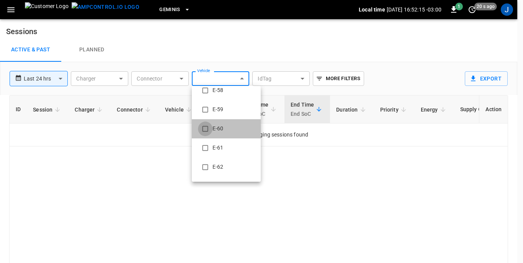
type input "**********"
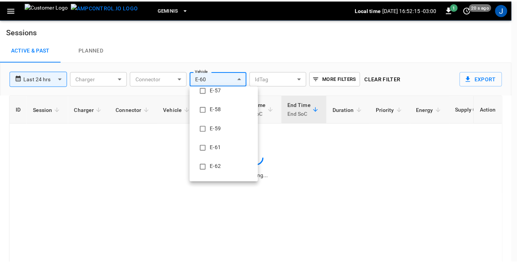
scroll to position [0, 0]
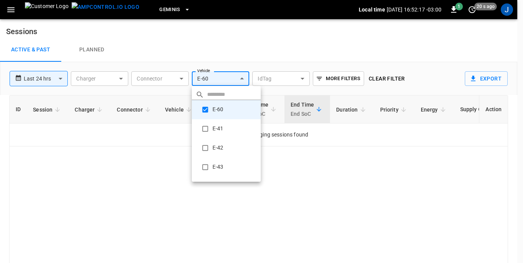
click at [314, 184] on div at bounding box center [261, 131] width 523 height 263
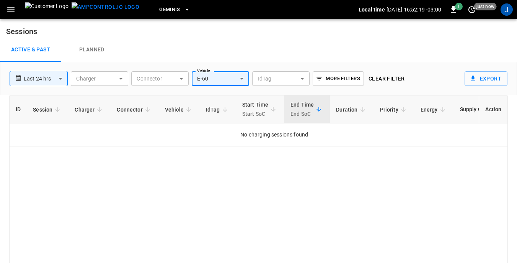
click at [123, 77] on body "**********" at bounding box center [258, 149] width 517 height 299
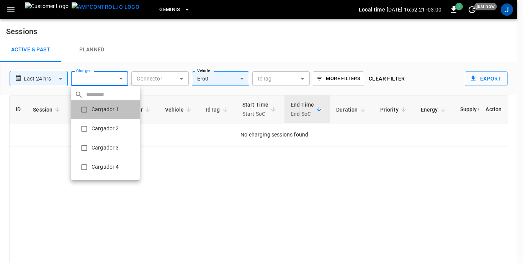
click at [97, 110] on li "Cargador 1" at bounding box center [105, 109] width 69 height 19
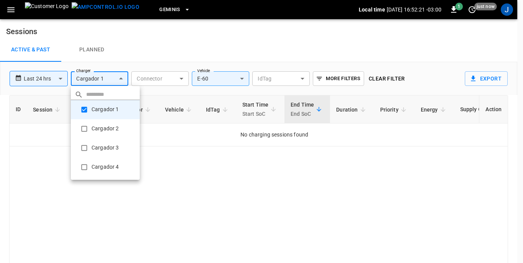
click at [92, 125] on li "Cargador 2" at bounding box center [105, 128] width 69 height 19
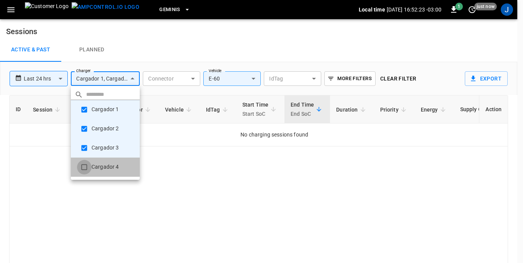
type input "**********"
click at [219, 187] on div at bounding box center [261, 131] width 523 height 263
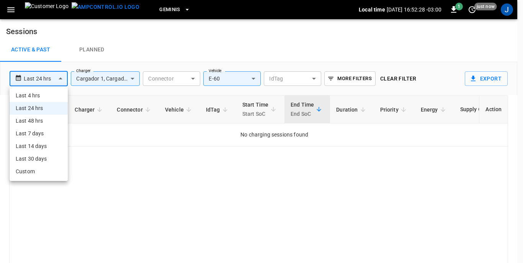
click at [59, 77] on body "**********" at bounding box center [261, 149] width 523 height 299
click at [41, 121] on li "Last 48 hrs" at bounding box center [39, 120] width 58 height 13
click at [61, 80] on body "**********" at bounding box center [261, 149] width 523 height 299
click at [41, 133] on li "Last 7 days" at bounding box center [39, 133] width 58 height 13
type input "**********"
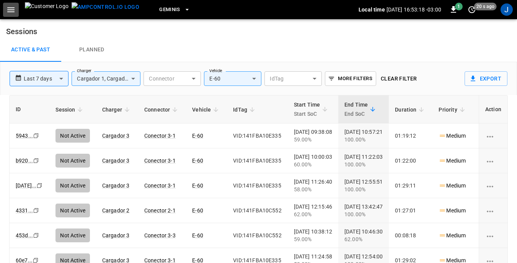
click at [13, 10] on icon "button" at bounding box center [11, 10] width 10 height 10
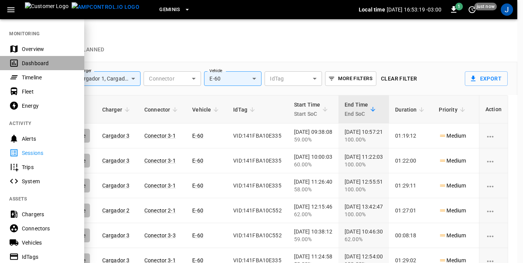
click at [38, 62] on div "Dashboard" at bounding box center [48, 63] width 53 height 8
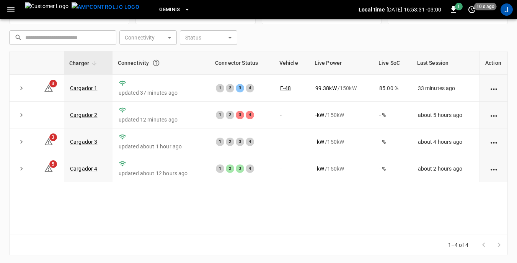
scroll to position [103, 0]
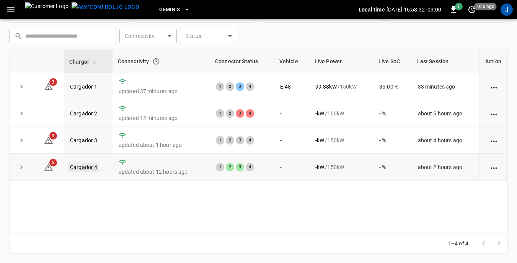
click at [83, 167] on link "Cargador 4" at bounding box center [84, 166] width 31 height 9
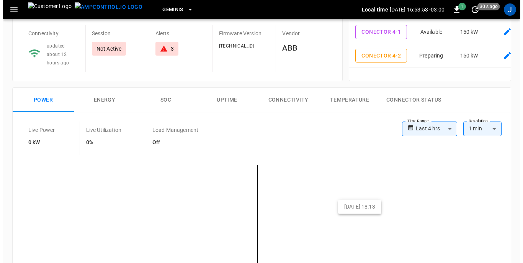
scroll to position [38, 0]
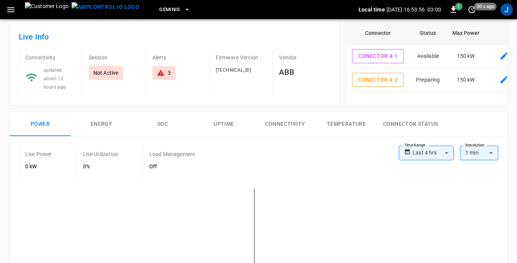
click at [11, 7] on icon "button" at bounding box center [10, 9] width 7 height 5
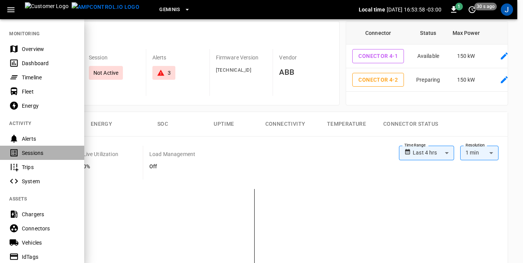
click at [25, 153] on div "Sessions" at bounding box center [48, 153] width 53 height 8
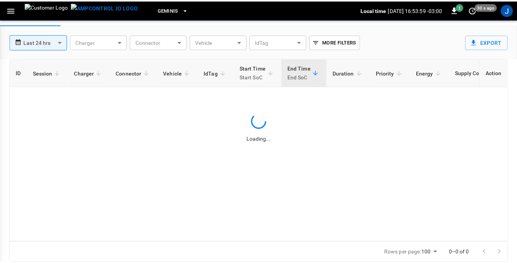
scroll to position [37, 0]
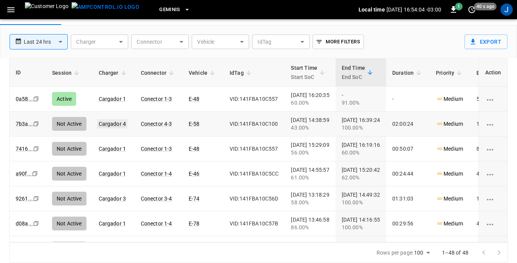
click at [111, 123] on link "Cargador 4" at bounding box center [112, 123] width 31 height 9
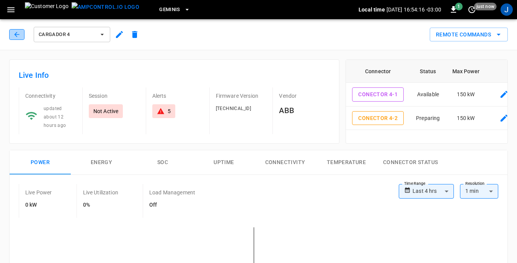
click at [15, 35] on icon "button" at bounding box center [16, 34] width 5 height 5
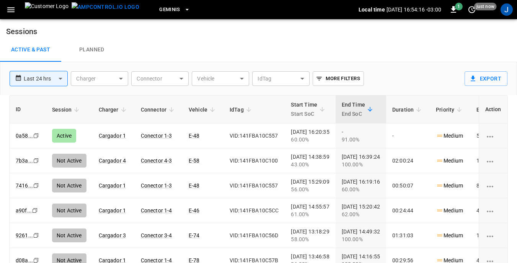
scroll to position [37, 0]
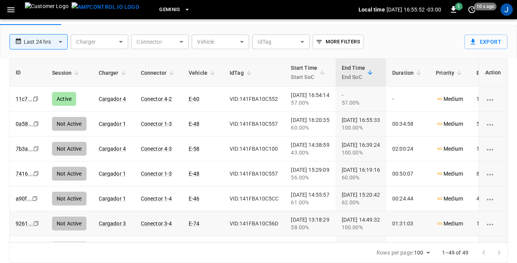
drag, startPoint x: 352, startPoint y: 249, endPoint x: 263, endPoint y: 218, distance: 93.6
click at [352, 249] on div "Rows per page: 100 *** 1–49 of 49" at bounding box center [259, 252] width 498 height 20
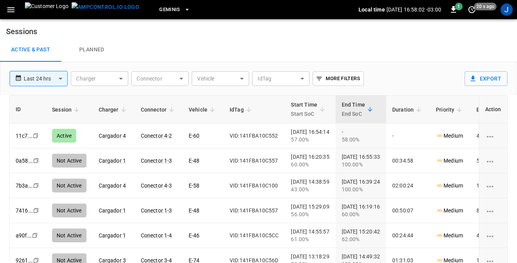
click at [7, 10] on icon "button" at bounding box center [11, 10] width 10 height 10
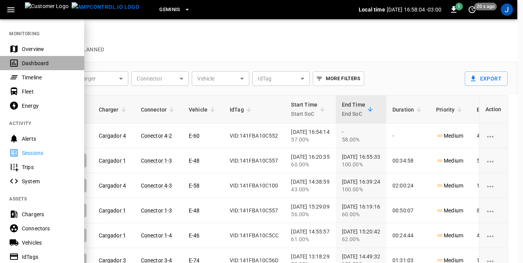
click at [28, 63] on div "Dashboard" at bounding box center [48, 63] width 53 height 8
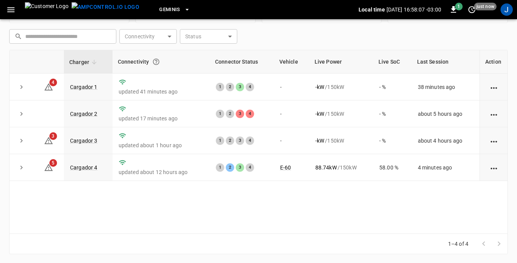
scroll to position [103, 0]
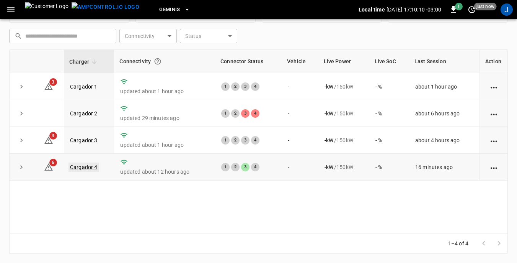
click at [79, 167] on link "Cargador 4" at bounding box center [84, 166] width 31 height 9
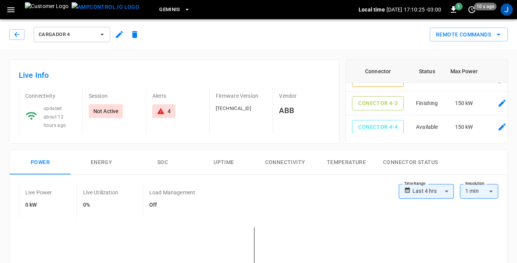
click at [165, 113] on div "4" at bounding box center [164, 111] width 14 height 8
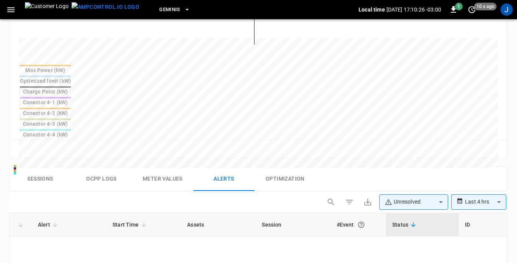
scroll to position [364, 0]
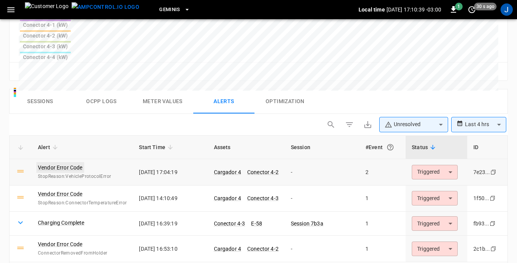
click at [69, 162] on link "Vendor Error Code" at bounding box center [60, 167] width 48 height 11
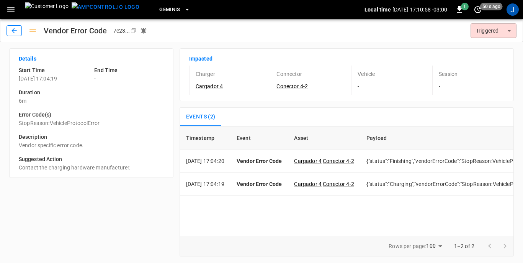
click at [12, 30] on icon "button" at bounding box center [14, 31] width 8 height 8
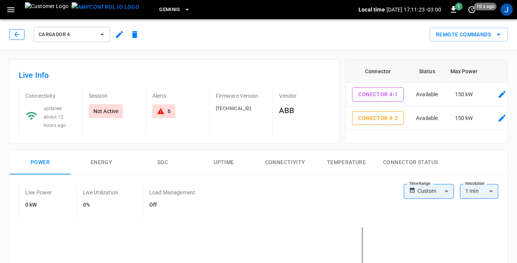
click at [16, 34] on icon "button" at bounding box center [16, 34] width 5 height 5
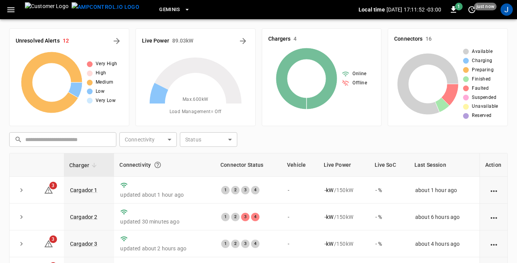
click at [12, 11] on icon "button" at bounding box center [11, 10] width 10 height 10
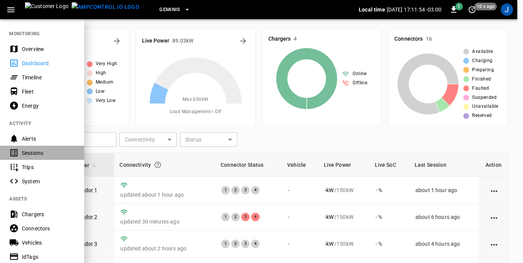
click at [32, 152] on div "Sessions" at bounding box center [48, 153] width 53 height 8
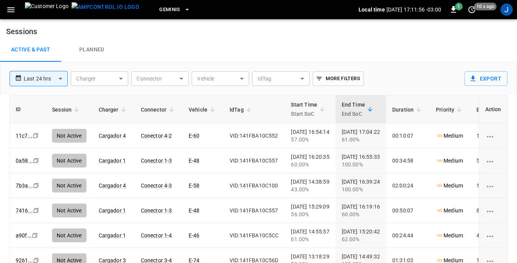
click at [242, 79] on body "**********" at bounding box center [258, 149] width 517 height 299
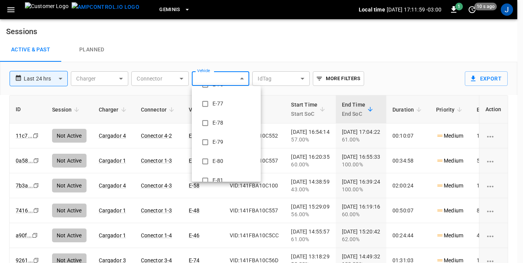
scroll to position [766, 0]
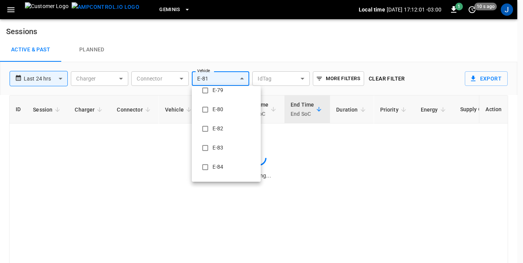
type input "**********"
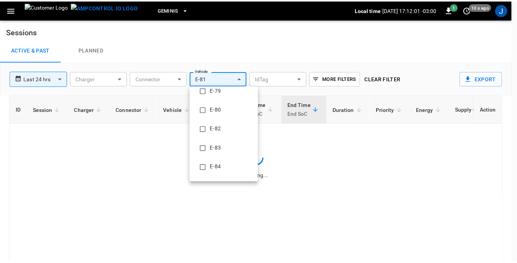
scroll to position [0, 0]
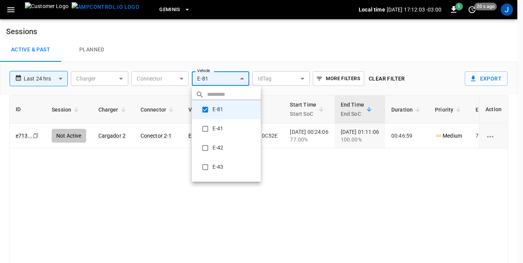
click at [297, 190] on div at bounding box center [261, 131] width 523 height 263
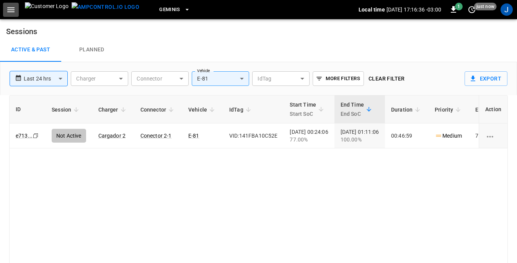
click at [10, 9] on icon "button" at bounding box center [11, 10] width 10 height 10
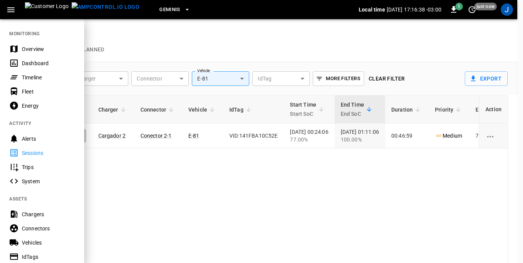
click at [38, 62] on div "Dashboard" at bounding box center [48, 63] width 53 height 8
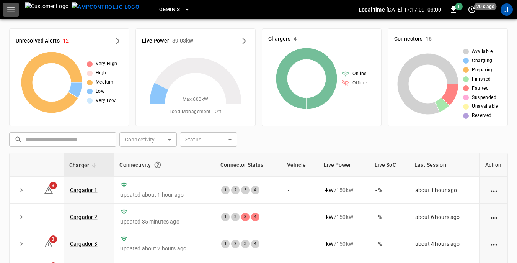
click at [10, 8] on icon "button" at bounding box center [10, 9] width 7 height 5
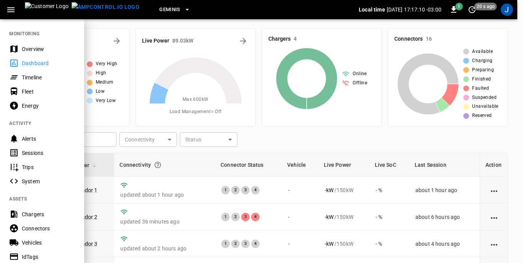
click at [31, 153] on div "Sessions" at bounding box center [48, 153] width 53 height 8
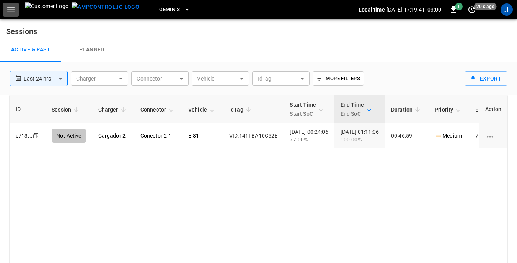
click at [13, 8] on icon "button" at bounding box center [11, 10] width 10 height 10
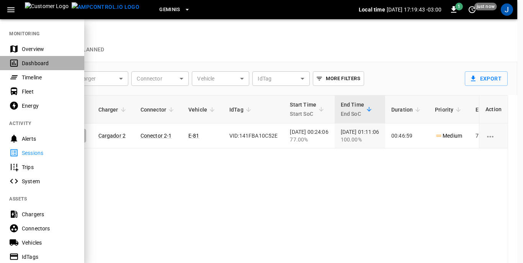
click at [26, 60] on div "Dashboard" at bounding box center [48, 63] width 53 height 8
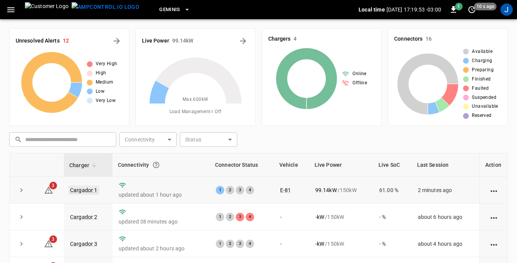
click at [79, 189] on link "Cargador 1" at bounding box center [84, 189] width 31 height 9
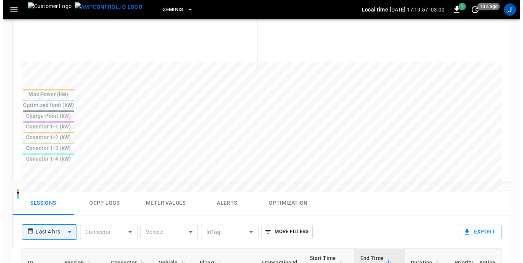
scroll to position [306, 0]
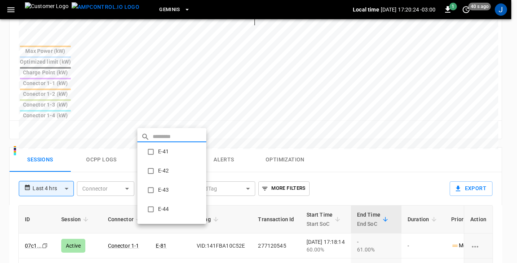
click at [190, 119] on body "**********" at bounding box center [258, 56] width 517 height 725
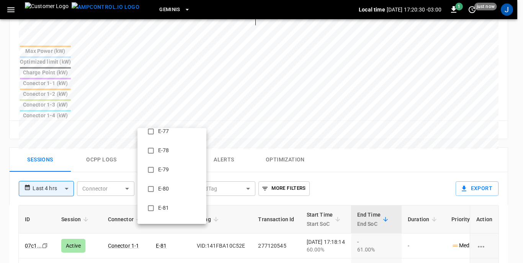
scroll to position [727, 0]
type input "**********"
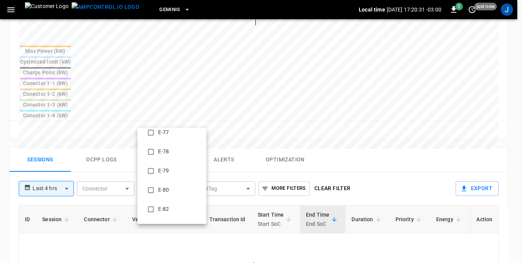
scroll to position [0, 0]
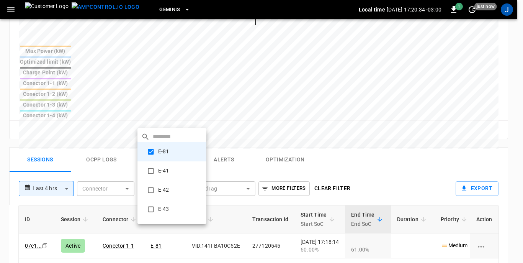
click at [127, 118] on div at bounding box center [261, 131] width 523 height 263
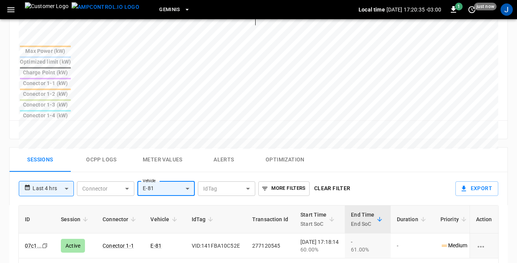
click at [126, 121] on body "**********" at bounding box center [258, 56] width 517 height 725
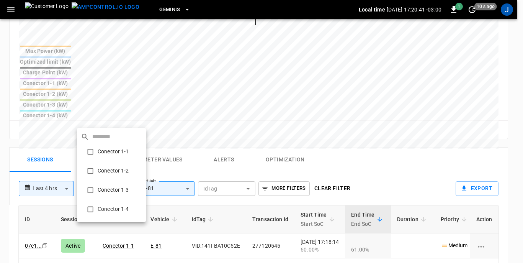
click at [127, 119] on div at bounding box center [261, 131] width 523 height 263
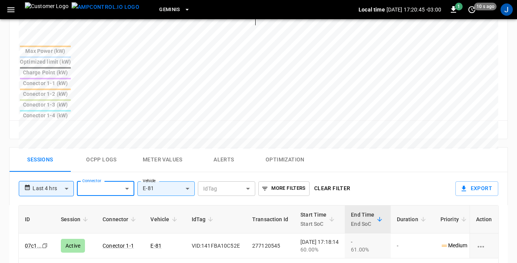
click at [12, 10] on icon "button" at bounding box center [10, 9] width 7 height 5
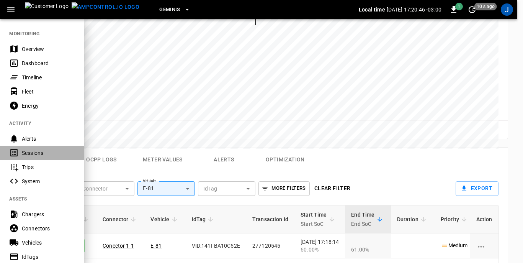
click at [30, 153] on div "Sessions" at bounding box center [48, 153] width 53 height 8
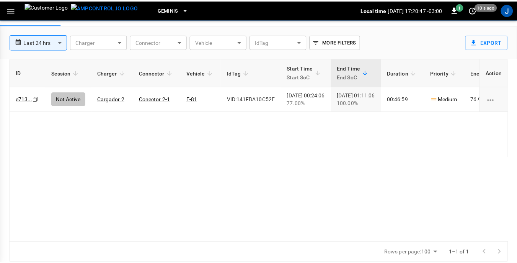
scroll to position [37, 0]
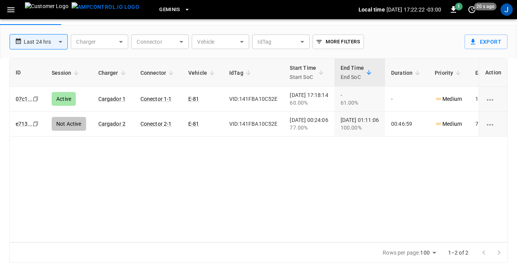
click at [9, 10] on icon "button" at bounding box center [11, 10] width 10 height 10
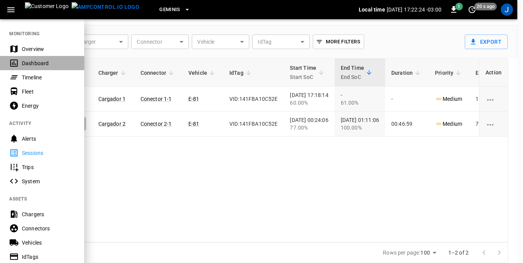
click at [29, 63] on div "Dashboard" at bounding box center [48, 63] width 53 height 8
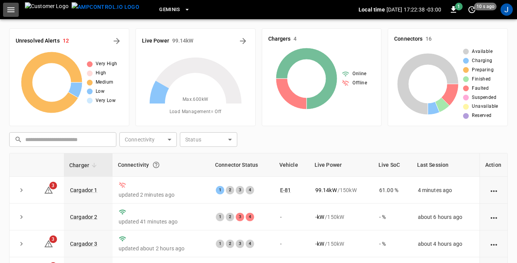
click at [13, 9] on icon "button" at bounding box center [11, 10] width 10 height 10
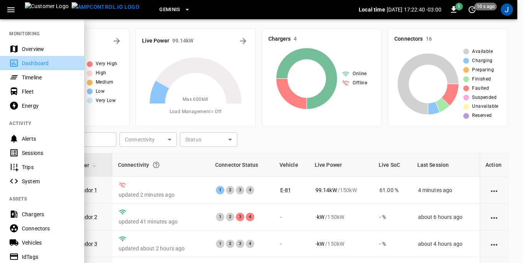
click at [33, 64] on div "Dashboard" at bounding box center [48, 63] width 53 height 8
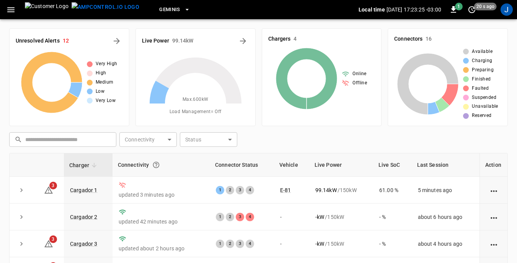
click at [13, 9] on icon "button" at bounding box center [11, 10] width 10 height 10
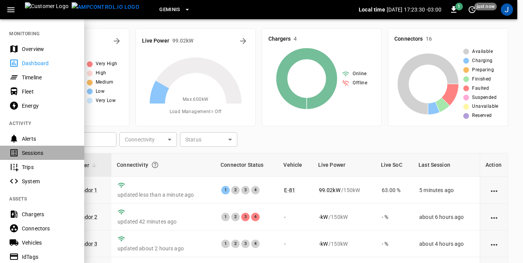
click at [30, 152] on div "Sessions" at bounding box center [48, 153] width 53 height 8
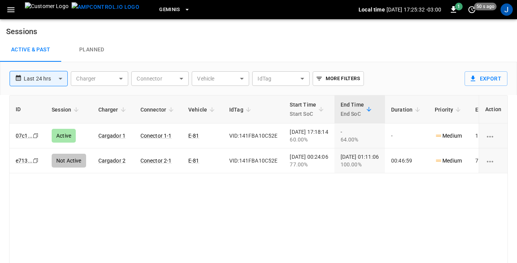
click at [11, 11] on icon "button" at bounding box center [11, 10] width 10 height 10
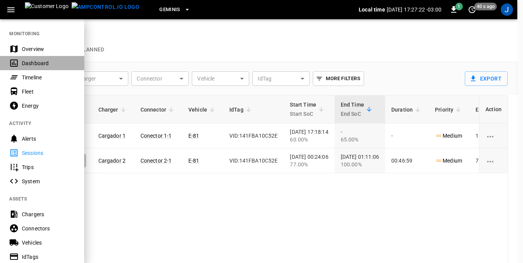
click at [38, 62] on div "Dashboard" at bounding box center [48, 63] width 53 height 8
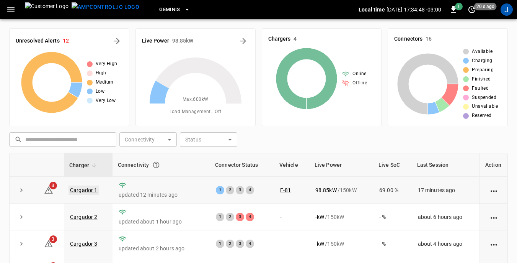
click at [86, 191] on link "Cargador 1" at bounding box center [84, 189] width 31 height 9
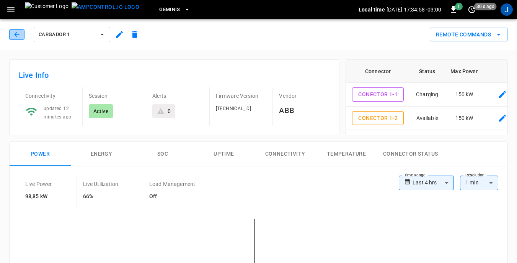
click at [20, 33] on icon "button" at bounding box center [17, 35] width 8 height 8
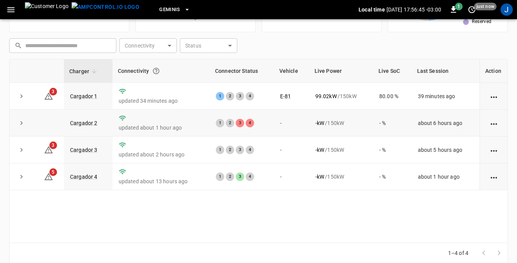
scroll to position [103, 0]
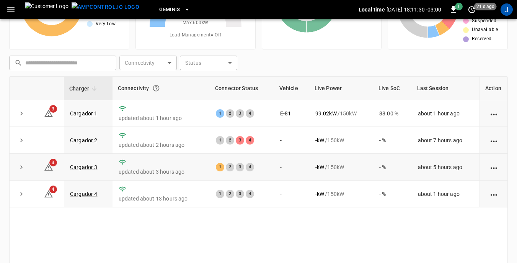
scroll to position [38, 0]
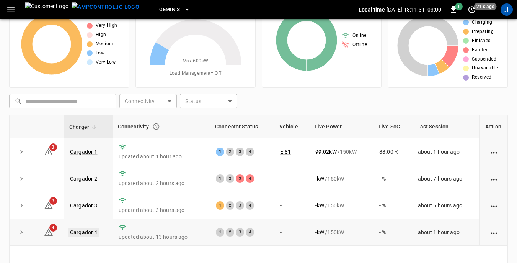
click at [88, 233] on link "Cargador 4" at bounding box center [84, 231] width 31 height 9
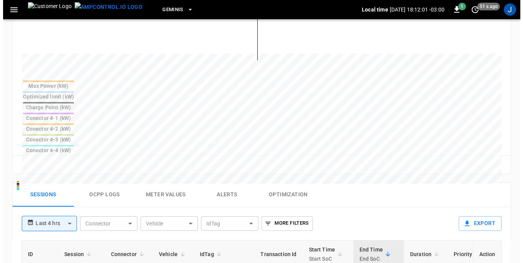
scroll to position [306, 0]
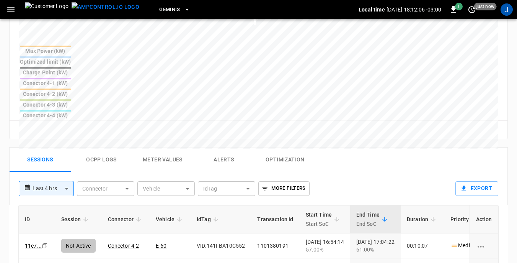
click at [11, 9] on icon "button" at bounding box center [11, 10] width 10 height 10
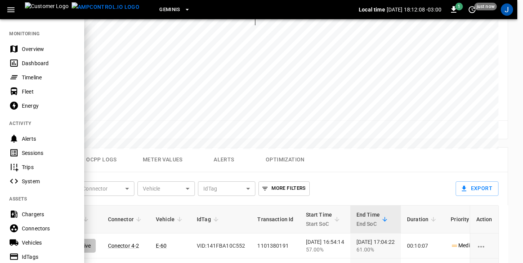
click at [33, 151] on div "Sessions" at bounding box center [48, 153] width 53 height 8
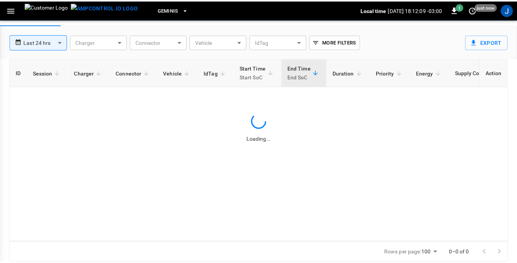
scroll to position [37, 0]
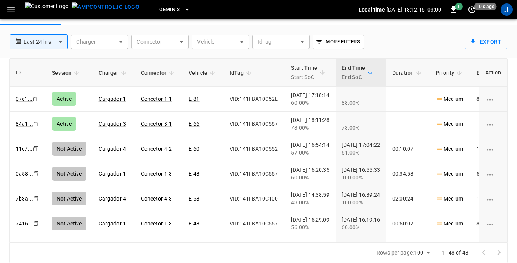
click at [12, 9] on icon "button" at bounding box center [11, 10] width 10 height 10
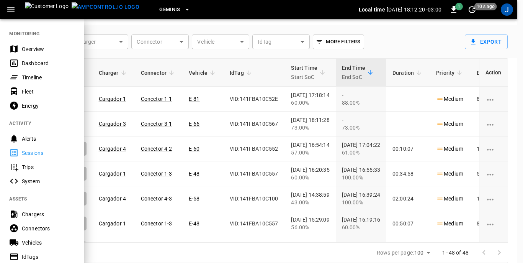
click at [30, 64] on div "Dashboard" at bounding box center [48, 63] width 53 height 8
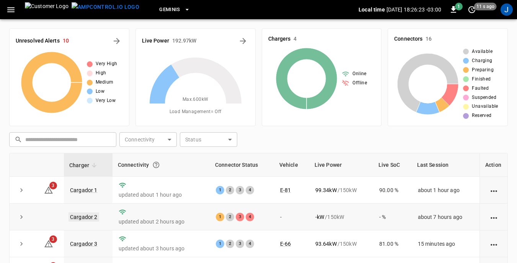
click at [88, 215] on link "Cargador 2" at bounding box center [84, 216] width 31 height 9
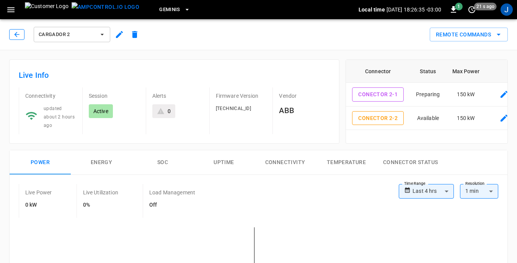
click at [21, 35] on button "button" at bounding box center [16, 34] width 15 height 11
